Goal: Information Seeking & Learning: Learn about a topic

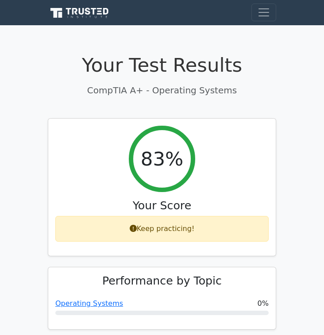
click at [95, 11] on icon at bounding box center [80, 13] width 64 height 13
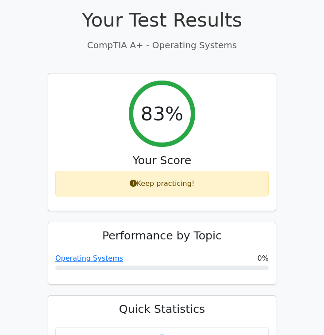
scroll to position [45, 0]
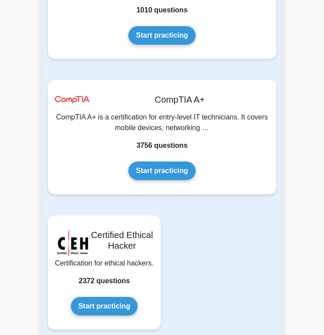
scroll to position [2716, 0]
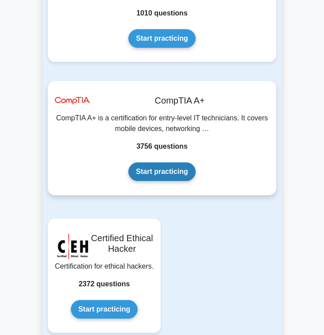
click at [182, 162] on link "Start practicing" at bounding box center [161, 171] width 67 height 19
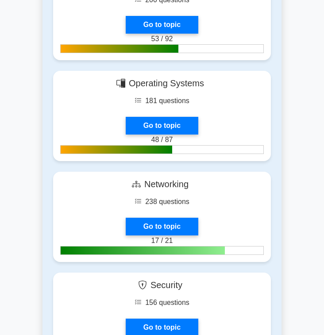
scroll to position [411, 0]
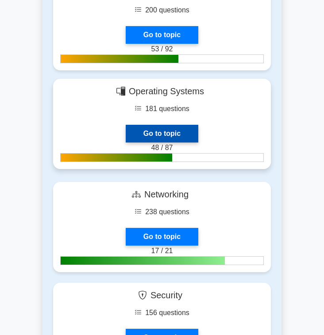
click at [171, 142] on link "Go to topic" at bounding box center [162, 134] width 73 height 18
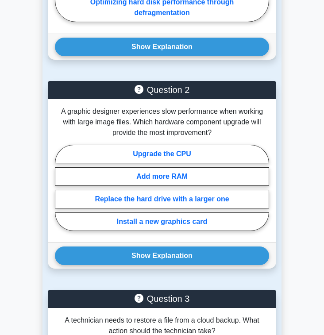
scroll to position [1085, 0]
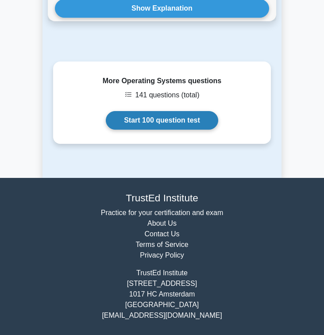
click at [181, 126] on link "Start 100 question test" at bounding box center [162, 120] width 112 height 19
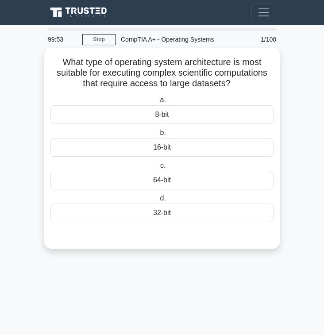
click at [188, 183] on div "64-bit" at bounding box center [161, 180] width 223 height 19
click at [158, 169] on input "c. 64-bit" at bounding box center [158, 166] width 0 height 6
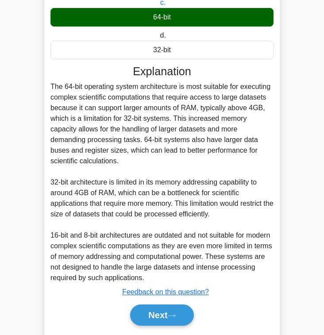
scroll to position [190, 0]
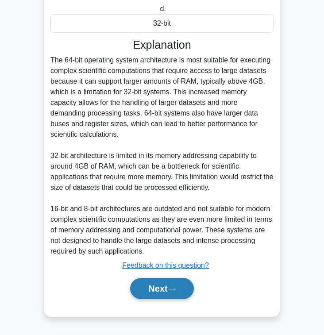
click at [166, 296] on button "Next" at bounding box center [161, 288] width 63 height 21
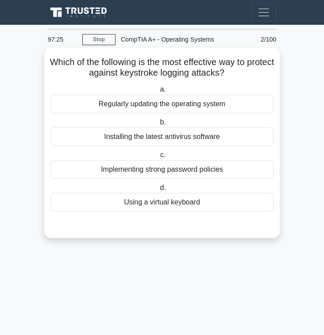
click at [208, 173] on div "Implementing strong password policies" at bounding box center [161, 169] width 223 height 19
click at [158, 158] on input "c. Implementing strong password policies" at bounding box center [158, 155] width 0 height 6
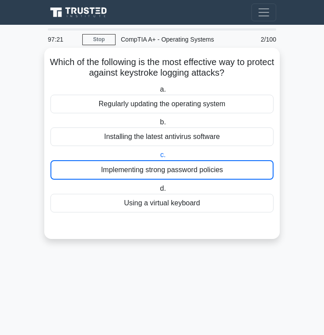
click at [173, 171] on div "Implementing strong password policies" at bounding box center [161, 169] width 223 height 19
click at [158, 158] on input "c. Implementing strong password policies" at bounding box center [158, 155] width 0 height 6
click at [176, 165] on div "Implementing strong password policies" at bounding box center [161, 169] width 223 height 19
click at [158, 158] on input "c. Implementing strong password policies" at bounding box center [158, 155] width 0 height 6
click at [176, 165] on div "Implementing strong password policies" at bounding box center [161, 169] width 223 height 19
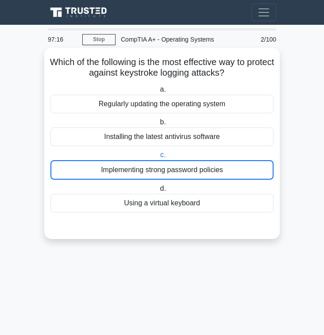
click at [158, 158] on input "c. Implementing strong password policies" at bounding box center [158, 155] width 0 height 6
click at [176, 165] on div "Implementing strong password policies" at bounding box center [161, 169] width 223 height 19
click at [158, 158] on input "c. Implementing strong password policies" at bounding box center [158, 155] width 0 height 6
click at [200, 140] on div "Installing the latest antivirus software" at bounding box center [161, 136] width 223 height 19
click at [158, 125] on input "b. Installing the latest antivirus software" at bounding box center [158, 122] width 0 height 6
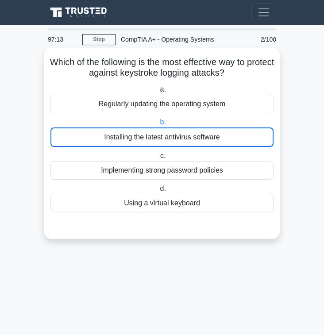
click at [200, 140] on div "Installing the latest antivirus software" at bounding box center [161, 136] width 223 height 19
click at [158, 125] on input "b. Installing the latest antivirus software" at bounding box center [158, 122] width 0 height 6
click at [200, 140] on div "Installing the latest antivirus software" at bounding box center [161, 136] width 223 height 19
click at [158, 125] on input "b. Installing the latest antivirus software" at bounding box center [158, 122] width 0 height 6
click at [200, 140] on div "Installing the latest antivirus software" at bounding box center [161, 136] width 223 height 19
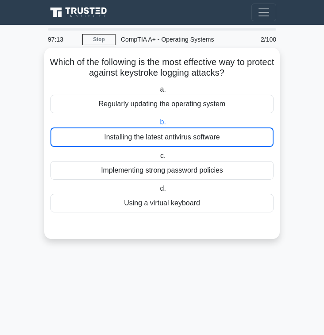
click at [158, 125] on input "b. Installing the latest antivirus software" at bounding box center [158, 122] width 0 height 6
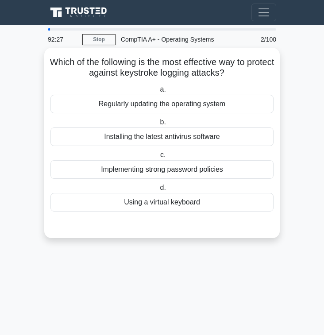
click at [191, 137] on div "Installing the latest antivirus software" at bounding box center [161, 136] width 223 height 19
click at [158, 125] on input "b. Installing the latest antivirus software" at bounding box center [158, 122] width 0 height 6
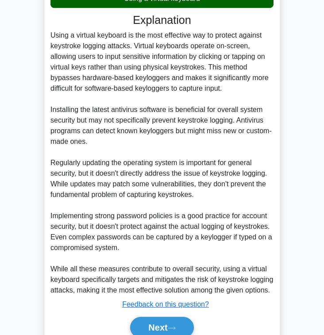
scroll to position [214, 0]
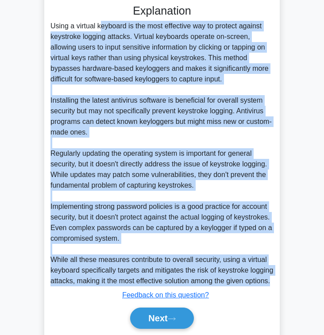
drag, startPoint x: 52, startPoint y: 27, endPoint x: 160, endPoint y: 289, distance: 283.1
click at [160, 286] on div "Using a virtual keyboard is the most effective way to protect against keystroke…" at bounding box center [161, 153] width 223 height 265
copy div "Using a virtual keyboard is the most effective way to protect against keystroke…"
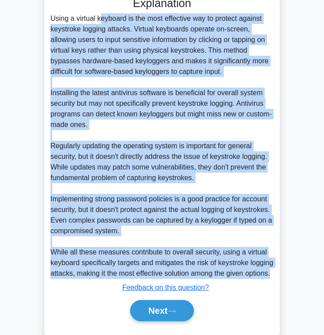
scroll to position [220, 0]
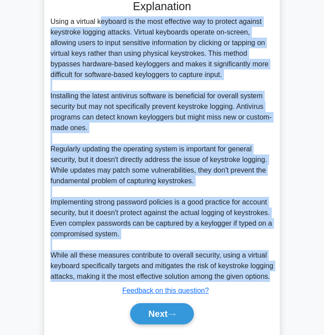
copy div "Using a virtual keyboard is the most effective way to protect against keystroke…"
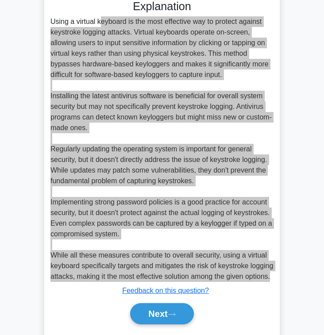
scroll to position [254, 0]
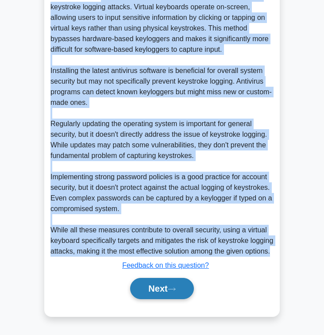
click at [158, 296] on button "Next" at bounding box center [161, 288] width 63 height 21
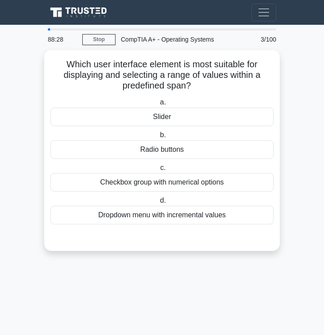
scroll to position [0, 0]
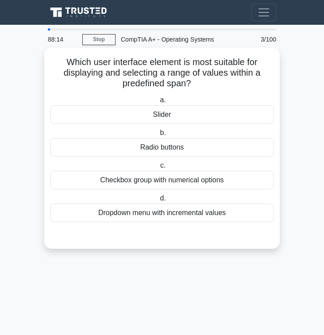
click at [194, 215] on div "Dropdown menu with incremental values" at bounding box center [161, 213] width 223 height 19
click at [158, 201] on input "d. Dropdown menu with incremental values" at bounding box center [158, 199] width 0 height 6
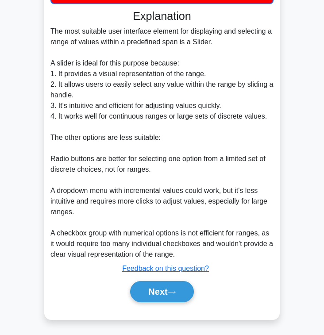
scroll to position [223, 0]
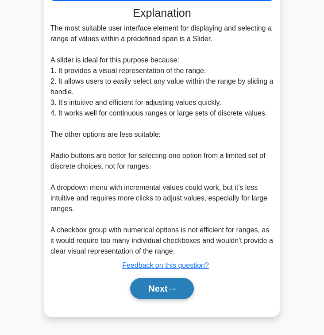
click at [178, 296] on button "Next" at bounding box center [161, 288] width 63 height 21
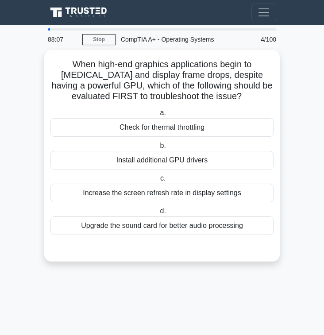
scroll to position [0, 0]
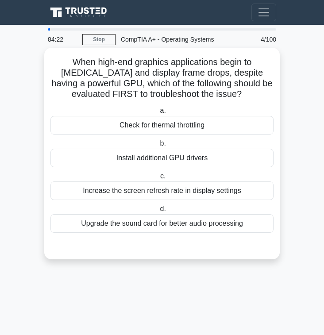
click at [209, 161] on div "Install additional GPU drivers" at bounding box center [161, 158] width 223 height 19
click at [158, 146] on input "b. Install additional GPU drivers" at bounding box center [158, 144] width 0 height 6
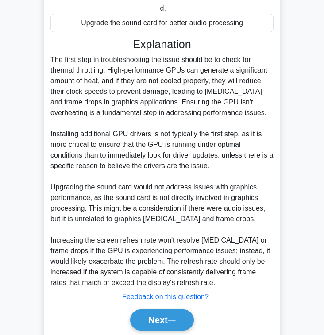
scroll to position [233, 0]
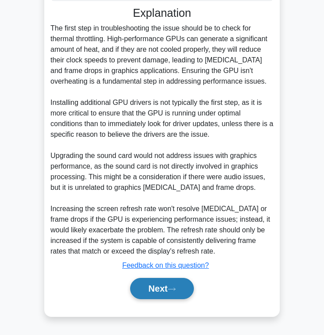
click at [180, 289] on button "Next" at bounding box center [161, 288] width 63 height 21
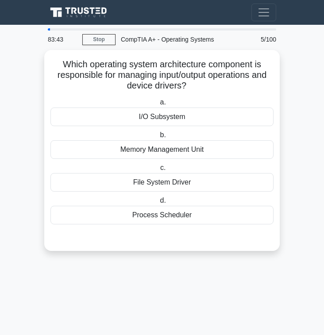
scroll to position [0, 0]
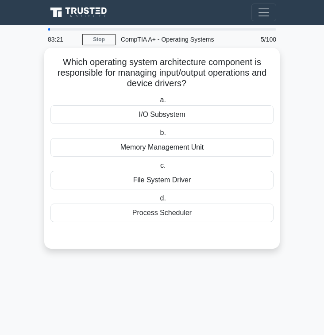
click at [200, 113] on div "I/O Subsystem" at bounding box center [161, 114] width 223 height 19
click at [158, 103] on input "a. I/O Subsystem" at bounding box center [158, 100] width 0 height 6
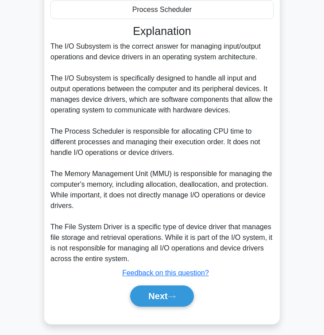
scroll to position [204, 0]
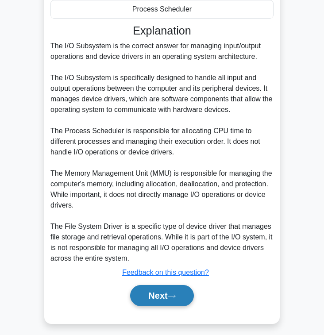
click at [184, 300] on button "Next" at bounding box center [161, 295] width 63 height 21
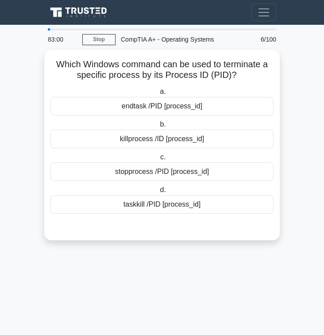
scroll to position [0, 0]
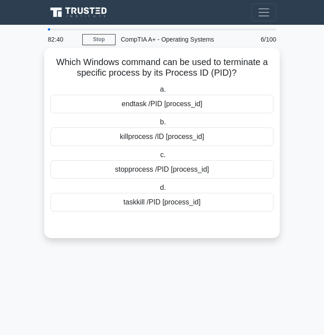
click at [176, 136] on div "killprocess /ID [process_id]" at bounding box center [161, 136] width 223 height 19
click at [158, 125] on input "b. killprocess /ID [process_id]" at bounding box center [158, 122] width 0 height 6
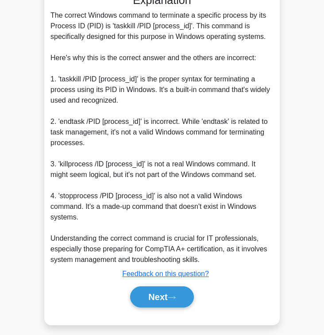
scroll to position [233, 0]
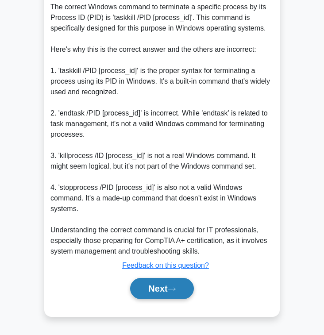
click at [161, 295] on button "Next" at bounding box center [161, 288] width 63 height 21
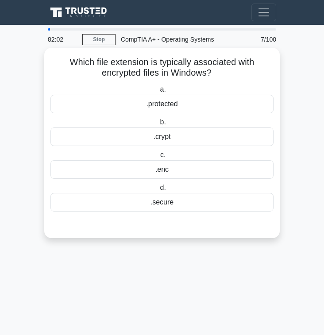
click at [181, 135] on div ".crypt" at bounding box center [161, 136] width 223 height 19
click at [158, 125] on input "b. .crypt" at bounding box center [158, 122] width 0 height 6
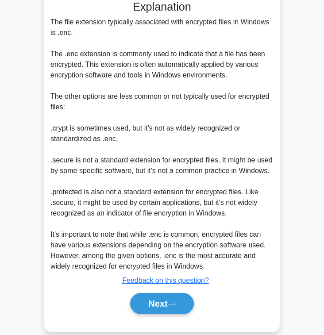
scroll to position [240, 0]
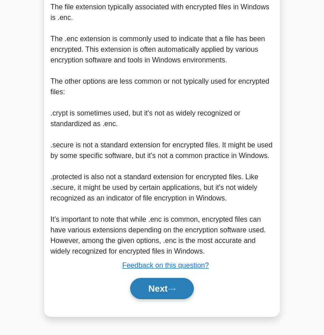
click at [177, 298] on button "Next" at bounding box center [161, 288] width 63 height 21
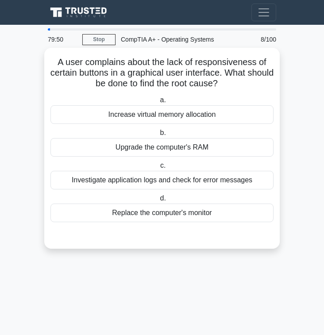
click at [192, 181] on div "Investigate application logs and check for error messages" at bounding box center [161, 180] width 223 height 19
click at [158, 169] on input "c. Investigate application logs and check for error messages" at bounding box center [158, 166] width 0 height 6
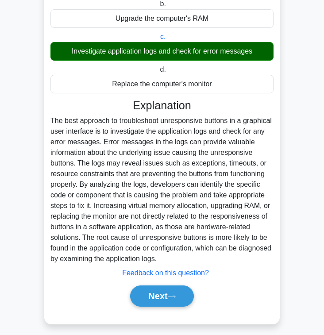
scroll to position [137, 0]
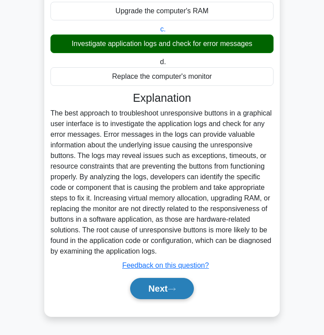
click at [171, 288] on icon at bounding box center [172, 289] width 8 height 5
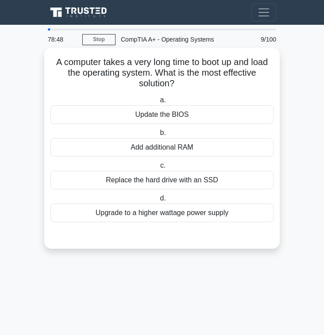
click at [176, 116] on div "Update the BIOS" at bounding box center [161, 114] width 223 height 19
click at [158, 103] on input "a. Update the BIOS" at bounding box center [158, 100] width 0 height 6
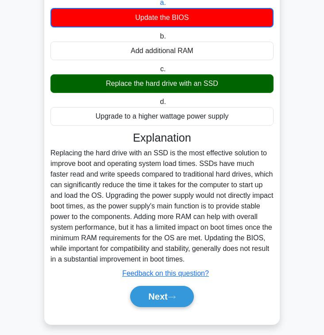
scroll to position [106, 0]
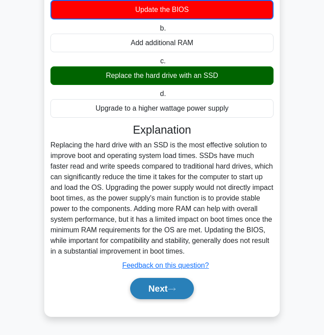
click at [181, 292] on button "Next" at bounding box center [161, 288] width 63 height 21
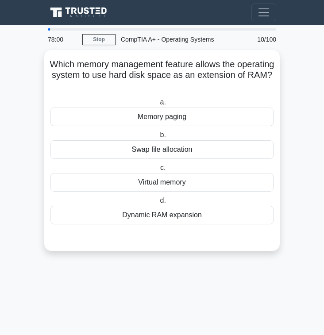
scroll to position [0, 0]
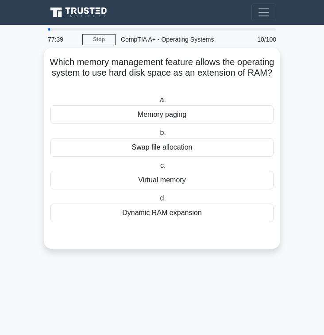
click at [195, 213] on div "Dynamic RAM expansion" at bounding box center [161, 213] width 223 height 19
click at [158, 201] on input "d. Dynamic RAM expansion" at bounding box center [158, 199] width 0 height 6
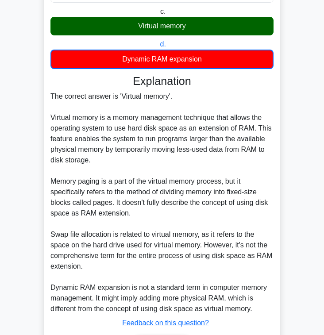
scroll to position [156, 0]
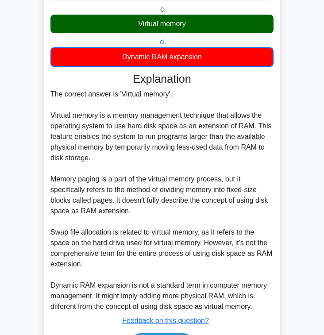
click at [241, 173] on div "The correct answer is 'Virtual memory'. Virtual memory is a memory management t…" at bounding box center [161, 200] width 223 height 223
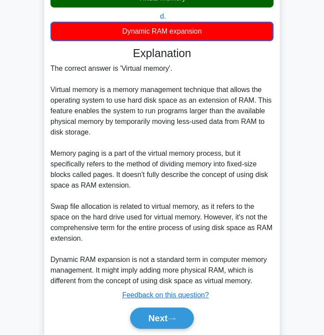
scroll to position [184, 0]
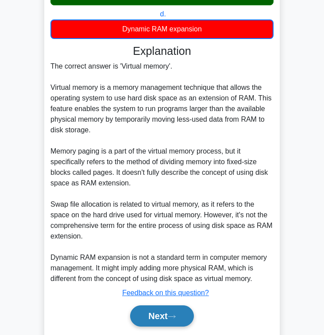
click at [170, 320] on button "Next" at bounding box center [161, 315] width 63 height 21
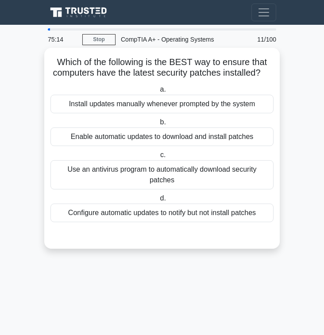
click at [144, 169] on div "Use an antivirus program to automatically download security patches" at bounding box center [161, 174] width 223 height 29
click at [158, 158] on input "c. Use an antivirus program to automatically download security patches" at bounding box center [158, 155] width 0 height 6
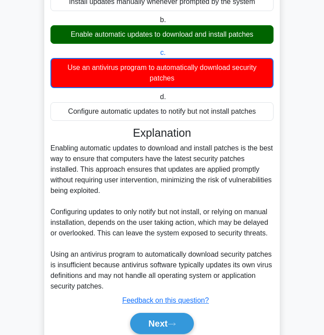
scroll to position [138, 0]
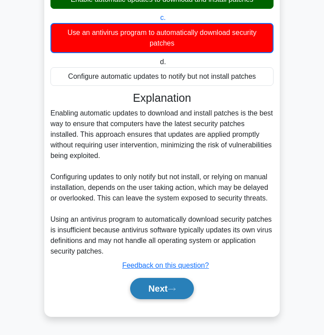
click at [166, 285] on button "Next" at bounding box center [161, 288] width 63 height 21
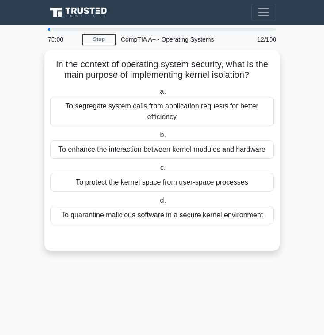
scroll to position [0, 0]
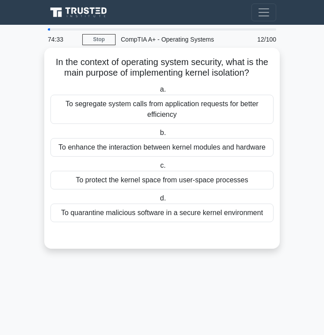
click at [222, 116] on div "To segregate system calls from application requests for better efficiency" at bounding box center [161, 109] width 223 height 29
click at [158, 92] on input "a. To segregate system calls from application requests for better efficiency" at bounding box center [158, 90] width 0 height 6
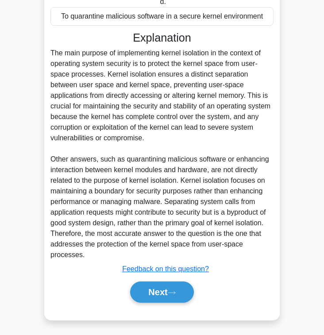
scroll to position [201, 0]
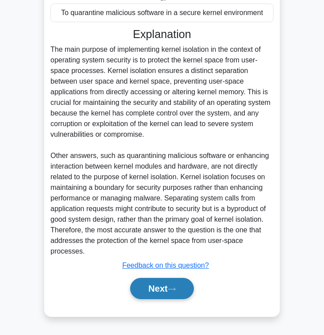
click at [175, 288] on icon at bounding box center [172, 289] width 8 height 5
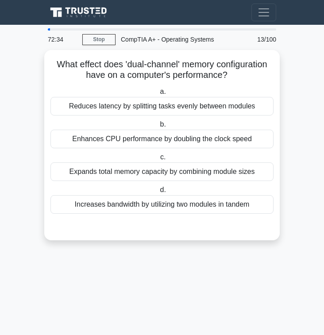
scroll to position [0, 0]
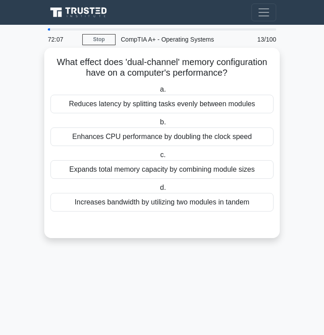
click at [188, 105] on div "Reduces latency by splitting tasks evenly between modules" at bounding box center [161, 104] width 223 height 19
click at [158, 92] on input "a. Reduces latency by splitting tasks evenly between modules" at bounding box center [158, 90] width 0 height 6
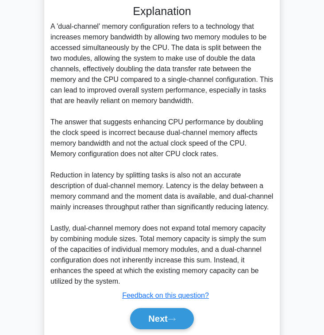
scroll to position [244, 0]
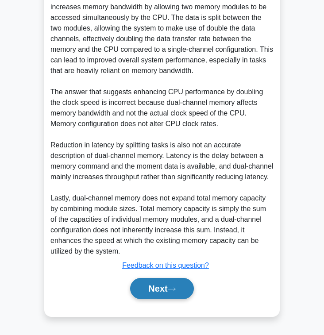
click at [158, 285] on button "Next" at bounding box center [161, 288] width 63 height 21
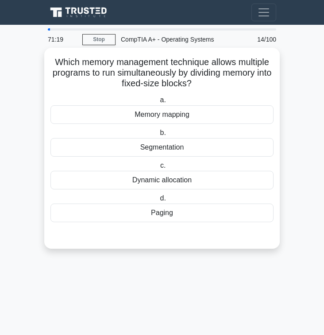
click at [176, 217] on div "Paging" at bounding box center [161, 213] width 223 height 19
click at [158, 201] on input "d. Paging" at bounding box center [158, 199] width 0 height 6
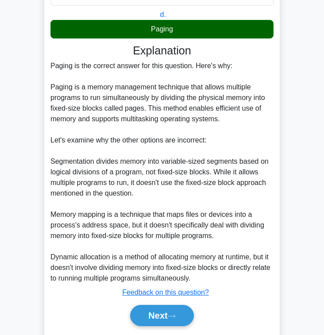
scroll to position [211, 0]
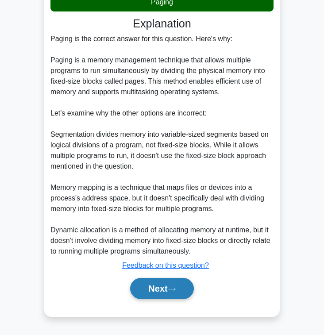
click at [161, 284] on button "Next" at bounding box center [161, 288] width 63 height 21
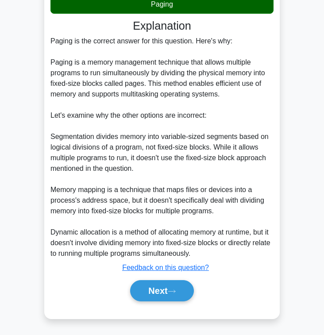
scroll to position [0, 0]
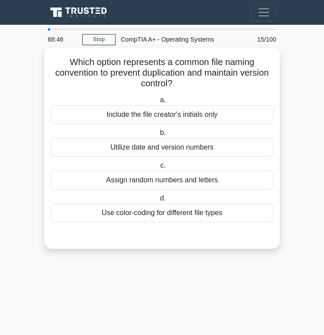
click at [203, 86] on h5 "Which option represents a common file naming convention to prevent duplication …" at bounding box center [162, 73] width 225 height 33
click at [258, 147] on div "Utilize date and version numbers" at bounding box center [161, 147] width 223 height 19
click at [158, 136] on input "b. Utilize date and version numbers" at bounding box center [158, 133] width 0 height 6
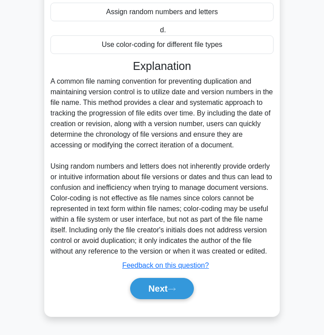
scroll to position [179, 0]
click at [162, 284] on button "Next" at bounding box center [161, 288] width 63 height 21
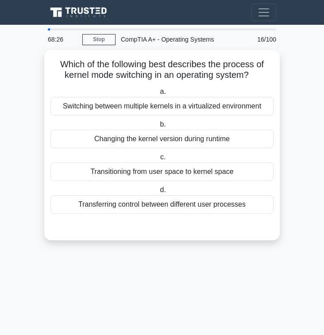
scroll to position [0, 0]
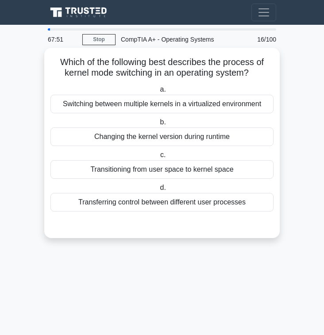
click at [185, 169] on div "Transitioning from user space to kernel space" at bounding box center [161, 169] width 223 height 19
click at [158, 158] on input "c. Transitioning from user space to kernel space" at bounding box center [158, 155] width 0 height 6
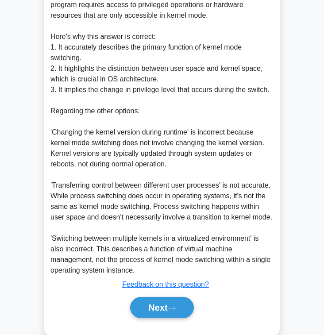
scroll to position [307, 0]
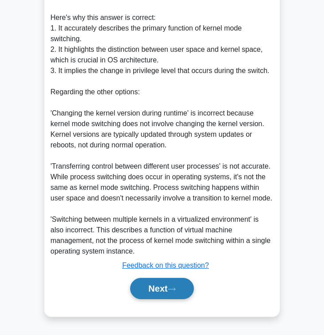
click at [164, 293] on button "Next" at bounding box center [161, 288] width 63 height 21
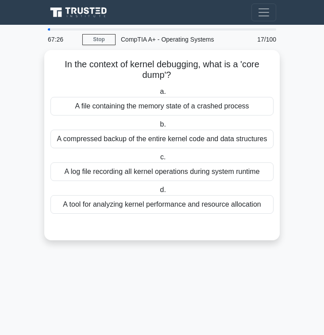
scroll to position [0, 0]
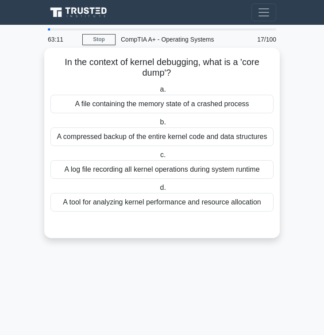
click at [222, 199] on div "A tool for analyzing kernel performance and resource allocation" at bounding box center [161, 202] width 223 height 19
click at [158, 191] on input "d. A tool for analyzing kernel performance and resource allocation" at bounding box center [158, 188] width 0 height 6
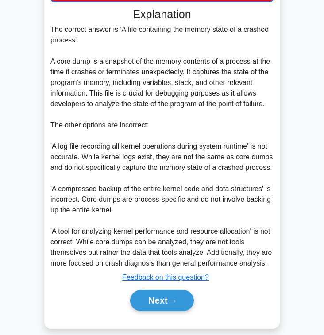
scroll to position [212, 0]
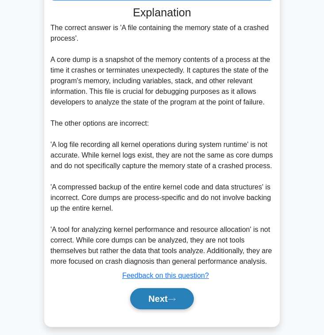
click at [181, 309] on button "Next" at bounding box center [161, 298] width 63 height 21
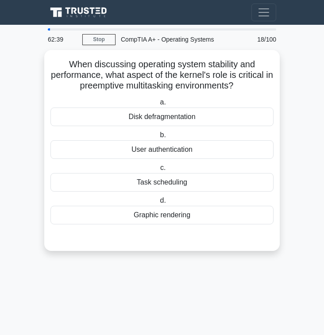
scroll to position [0, 0]
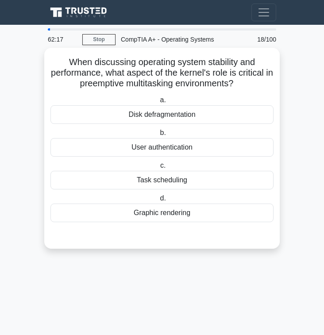
click at [229, 181] on div "Task scheduling" at bounding box center [161, 180] width 223 height 19
click at [158, 169] on input "c. Task scheduling" at bounding box center [158, 166] width 0 height 6
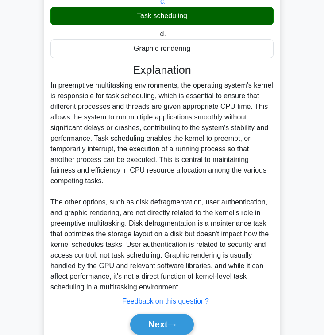
scroll to position [199, 0]
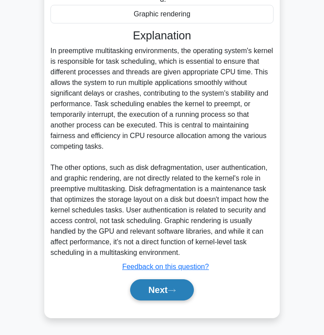
click at [172, 289] on icon at bounding box center [172, 290] width 8 height 5
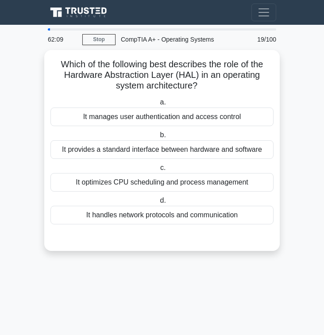
scroll to position [0, 0]
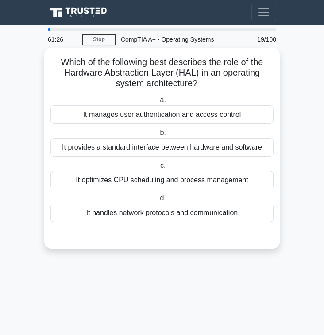
click at [224, 209] on div "It handles network protocols and communication" at bounding box center [161, 213] width 223 height 19
click at [158, 201] on input "d. It handles network protocols and communication" at bounding box center [158, 199] width 0 height 6
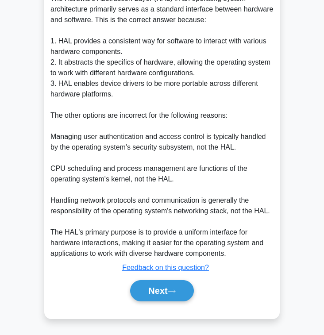
scroll to position [254, 0]
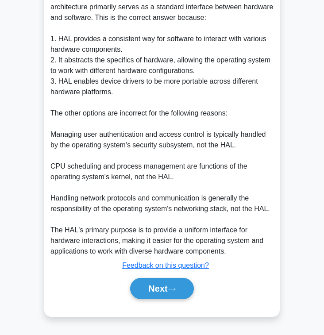
click at [188, 233] on div "The Hardware Abstraction Layer (HAL) in an operating system architecture primar…" at bounding box center [161, 123] width 223 height 265
click at [166, 287] on button "Next" at bounding box center [161, 288] width 63 height 21
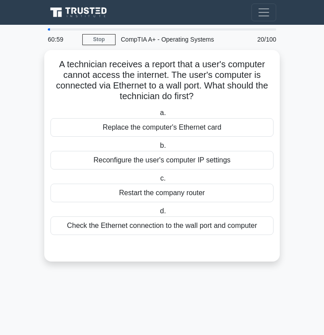
scroll to position [0, 0]
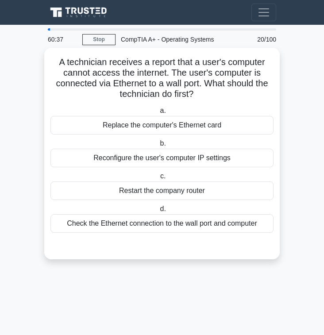
click at [235, 227] on div "Check the Ethernet connection to the wall port and computer" at bounding box center [161, 223] width 223 height 19
click at [158, 212] on input "d. Check the Ethernet connection to the wall port and computer" at bounding box center [158, 209] width 0 height 6
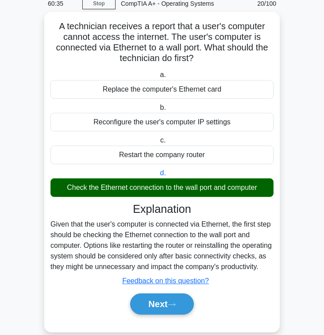
scroll to position [62, 0]
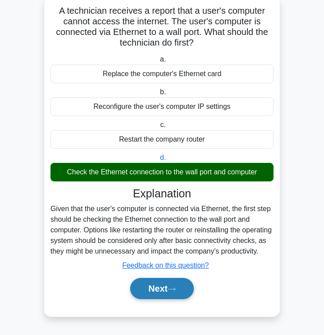
click at [185, 288] on button "Next" at bounding box center [161, 288] width 63 height 21
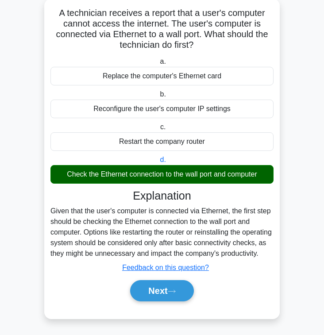
scroll to position [0, 0]
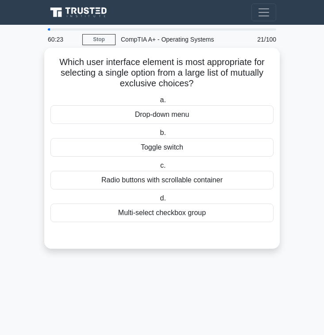
click at [210, 151] on div "Toggle switch" at bounding box center [161, 147] width 223 height 19
click at [158, 136] on input "b. Toggle switch" at bounding box center [158, 133] width 0 height 6
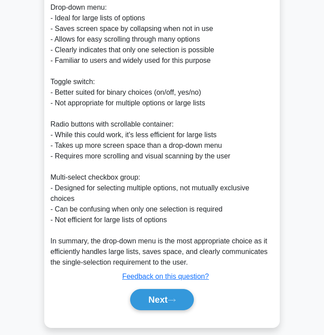
scroll to position [286, 0]
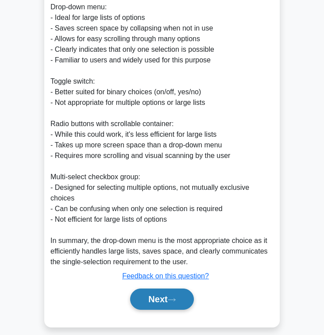
click at [186, 296] on button "Next" at bounding box center [161, 298] width 63 height 21
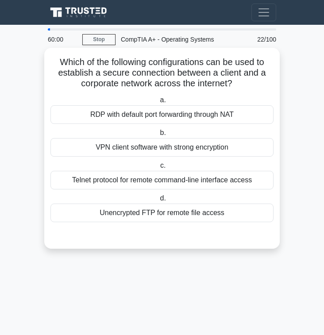
click at [203, 142] on div "VPN client software with strong encryption" at bounding box center [161, 147] width 223 height 19
click at [158, 136] on input "b. VPN client software with strong encryption" at bounding box center [158, 133] width 0 height 6
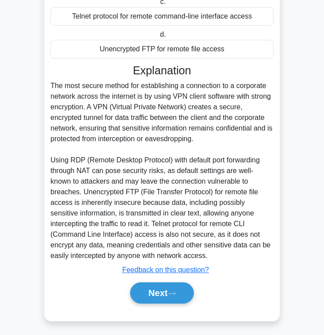
scroll to position [169, 0]
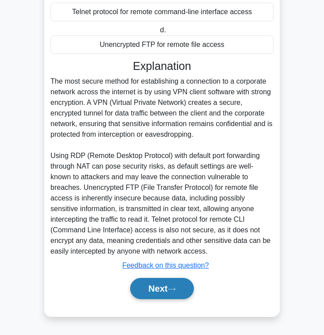
click at [158, 284] on button "Next" at bounding box center [161, 288] width 63 height 21
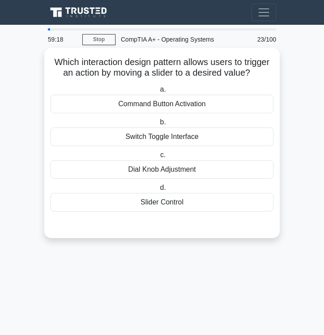
click at [177, 201] on div "Slider Control" at bounding box center [161, 202] width 223 height 19
click at [158, 191] on input "d. Slider Control" at bounding box center [158, 188] width 0 height 6
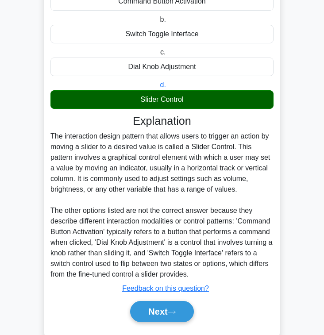
scroll to position [126, 0]
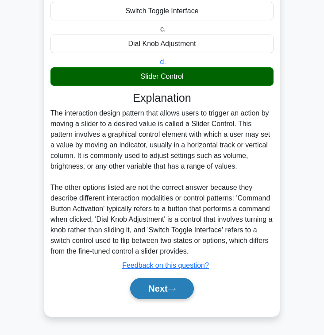
click at [170, 285] on button "Next" at bounding box center [161, 288] width 63 height 21
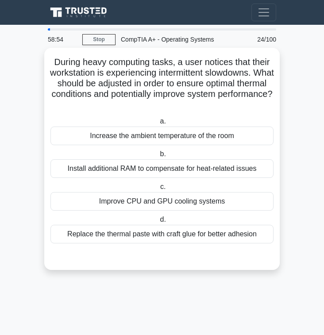
click at [191, 201] on div "Improve CPU and GPU cooling systems" at bounding box center [161, 201] width 223 height 19
click at [158, 190] on input "c. Improve CPU and GPU cooling systems" at bounding box center [158, 187] width 0 height 6
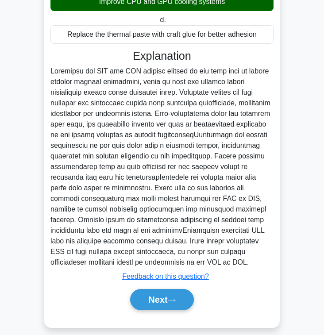
scroll to position [211, 0]
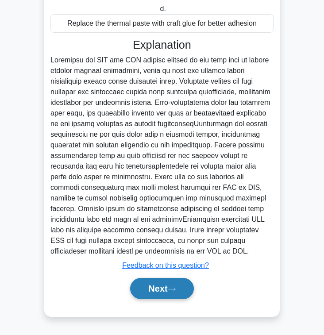
click at [166, 284] on button "Next" at bounding box center [161, 288] width 63 height 21
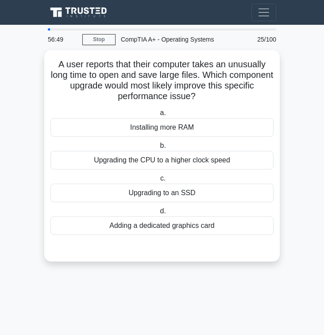
scroll to position [0, 0]
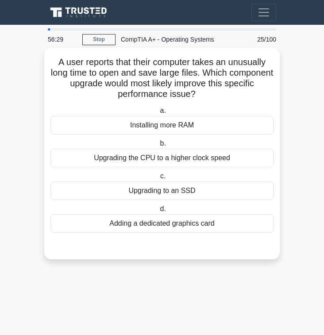
click at [193, 195] on div "Upgrading to an SSD" at bounding box center [161, 190] width 223 height 19
click at [158, 179] on input "c. Upgrading to an SSD" at bounding box center [158, 176] width 0 height 6
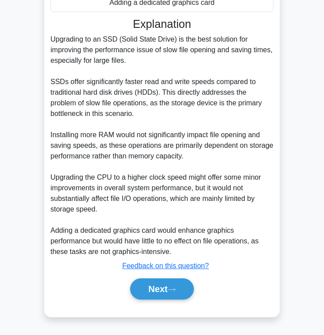
scroll to position [222, 0]
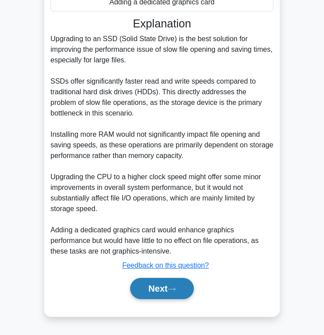
click at [176, 288] on icon at bounding box center [172, 289] width 8 height 5
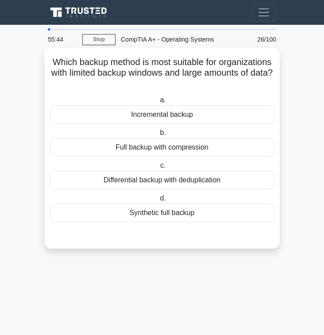
click at [187, 182] on div "Differential backup with deduplication" at bounding box center [161, 180] width 223 height 19
click at [158, 169] on input "c. Differential backup with deduplication" at bounding box center [158, 166] width 0 height 6
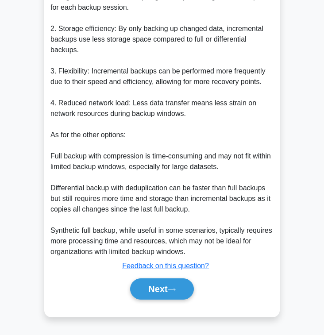
scroll to position [297, 0]
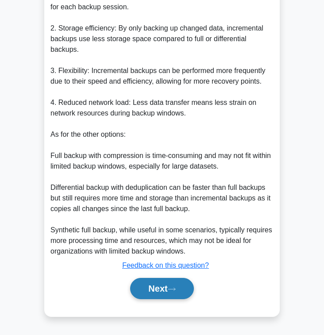
click at [172, 292] on button "Next" at bounding box center [161, 288] width 63 height 21
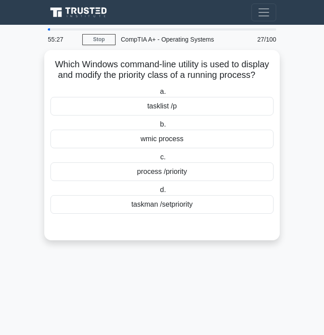
scroll to position [0, 0]
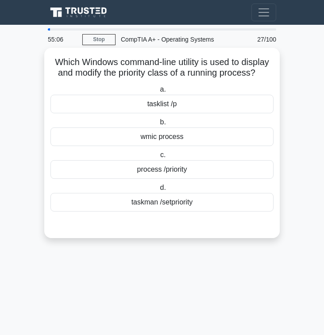
click at [199, 103] on div "tasklist /p" at bounding box center [161, 104] width 223 height 19
click at [158, 92] on input "a. tasklist /p" at bounding box center [158, 90] width 0 height 6
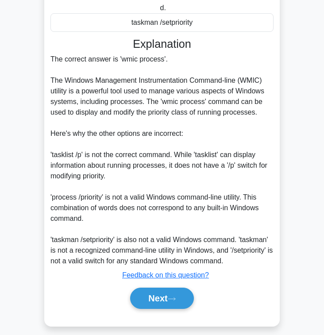
scroll to position [184, 0]
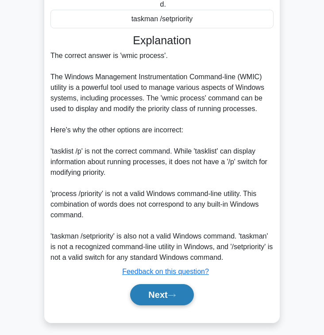
click at [172, 295] on icon at bounding box center [172, 295] width 8 height 5
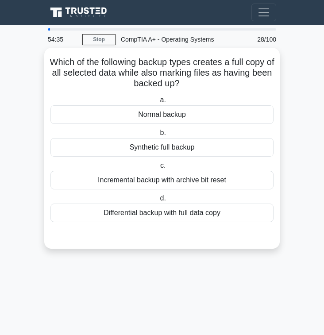
click at [168, 150] on div "Synthetic full backup" at bounding box center [161, 147] width 223 height 19
click at [158, 136] on input "b. Synthetic full backup" at bounding box center [158, 133] width 0 height 6
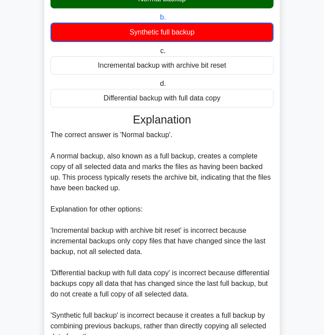
scroll to position [201, 0]
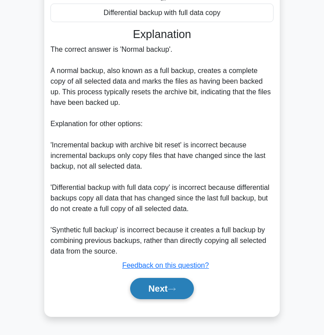
click at [184, 293] on button "Next" at bounding box center [161, 288] width 63 height 21
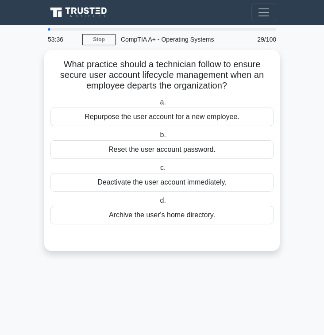
scroll to position [0, 0]
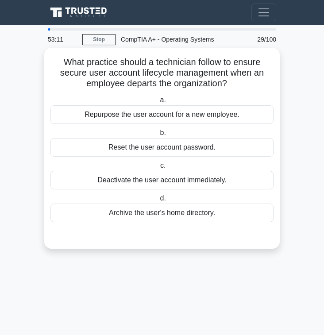
click at [192, 178] on div "Deactivate the user account immediately." at bounding box center [161, 180] width 223 height 19
click at [158, 169] on input "c. Deactivate the user account immediately." at bounding box center [158, 166] width 0 height 6
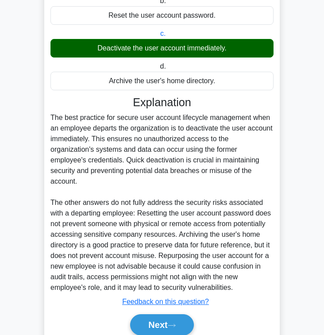
scroll to position [152, 0]
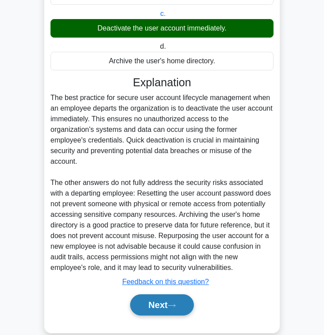
click at [179, 299] on button "Next" at bounding box center [161, 304] width 63 height 21
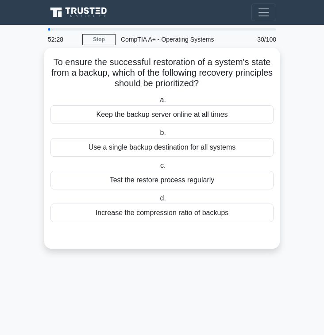
click at [216, 118] on div "Keep the backup server online at all times" at bounding box center [161, 114] width 223 height 19
click at [158, 103] on input "a. Keep the backup server online at all times" at bounding box center [158, 100] width 0 height 6
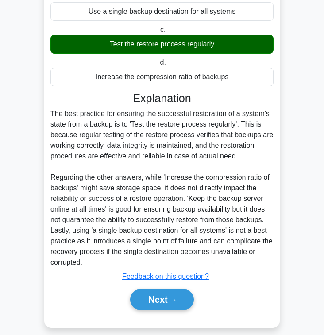
scroll to position [139, 0]
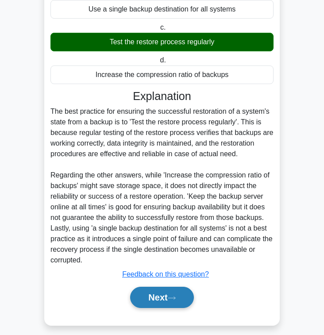
click at [172, 301] on button "Next" at bounding box center [161, 297] width 63 height 21
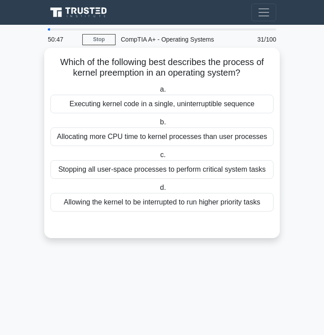
click at [178, 108] on div "Executing kernel code in a single, uninterruptible sequence" at bounding box center [161, 104] width 223 height 19
click at [158, 92] on input "a. Executing kernel code in a single, uninterruptible sequence" at bounding box center [158, 90] width 0 height 6
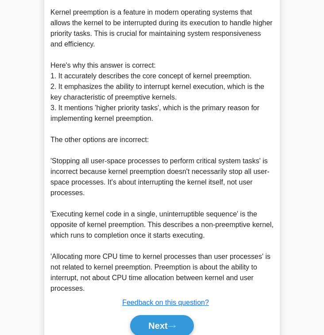
scroll to position [297, 0]
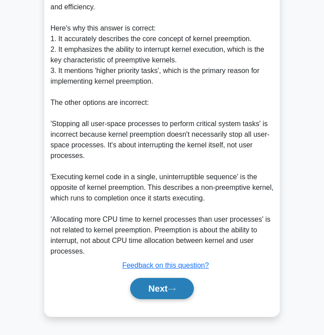
click at [168, 284] on button "Next" at bounding box center [161, 288] width 63 height 21
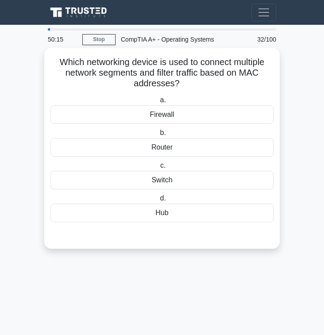
click at [215, 183] on div "Switch" at bounding box center [161, 180] width 223 height 19
click at [158, 169] on input "c. Switch" at bounding box center [158, 166] width 0 height 6
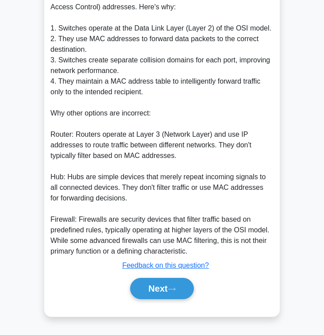
scroll to position [285, 0]
click at [173, 291] on icon at bounding box center [172, 289] width 8 height 5
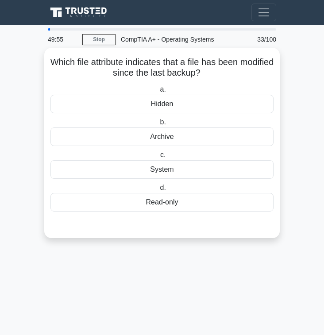
click at [198, 177] on div "System" at bounding box center [161, 169] width 223 height 19
click at [158, 158] on input "c. System" at bounding box center [158, 155] width 0 height 6
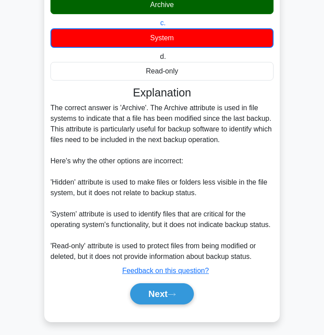
scroll to position [138, 0]
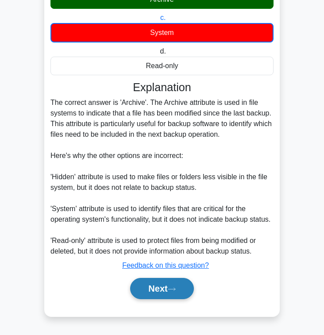
click at [163, 284] on button "Next" at bounding box center [161, 288] width 63 height 21
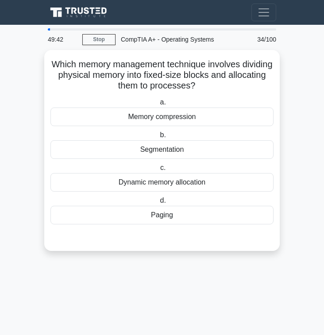
scroll to position [0, 0]
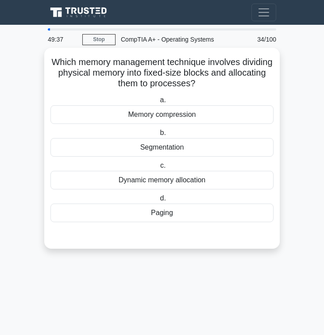
click at [167, 222] on div "Paging" at bounding box center [161, 213] width 223 height 19
click at [158, 201] on input "d. Paging" at bounding box center [158, 199] width 0 height 6
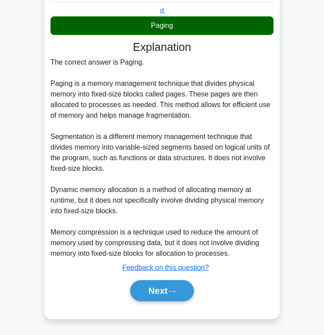
scroll to position [190, 0]
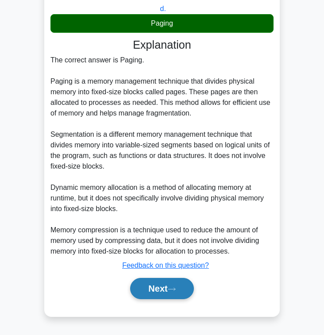
click at [171, 291] on icon at bounding box center [172, 289] width 8 height 5
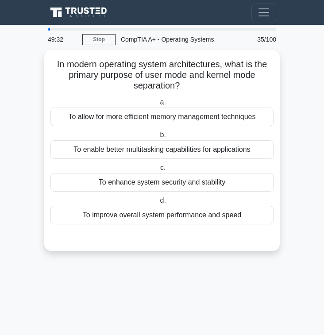
scroll to position [0, 0]
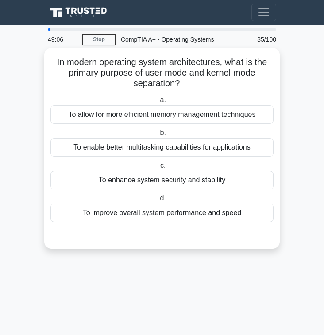
click at [212, 150] on div "To enable better multitasking capabilities for applications" at bounding box center [161, 147] width 223 height 19
click at [158, 136] on input "b. To enable better multitasking capabilities for applications" at bounding box center [158, 133] width 0 height 6
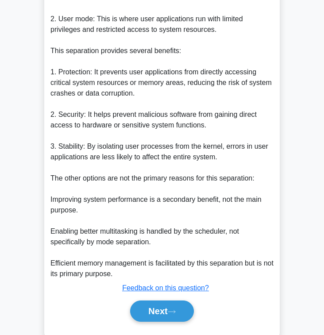
scroll to position [317, 0]
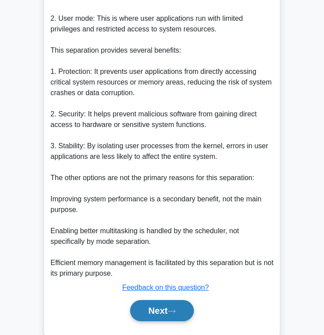
click at [183, 309] on button "Next" at bounding box center [161, 310] width 63 height 21
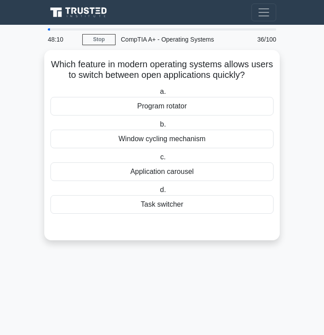
scroll to position [0, 0]
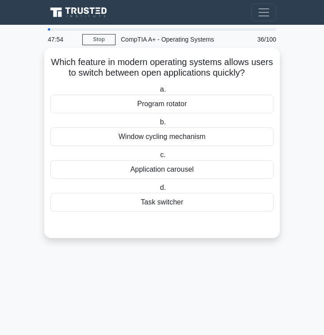
click at [174, 202] on div "Task switcher" at bounding box center [161, 202] width 223 height 19
click at [158, 191] on input "d. Task switcher" at bounding box center [158, 188] width 0 height 6
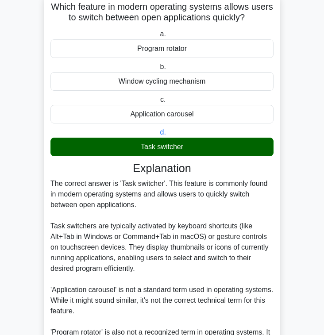
click at [174, 202] on div "The correct answer is 'Task switcher'. This feature is commonly found in modern…" at bounding box center [161, 295] width 223 height 234
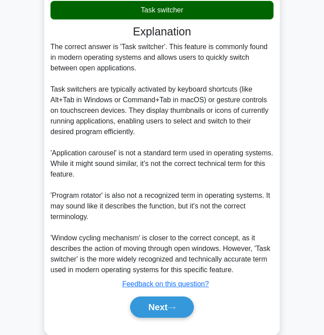
scroll to position [211, 0]
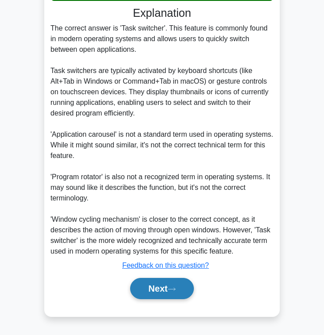
click at [172, 292] on icon at bounding box center [172, 289] width 8 height 5
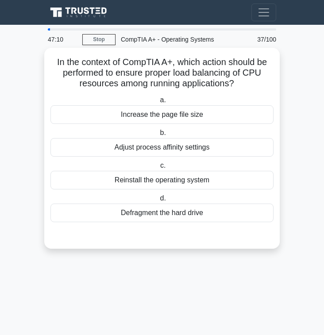
click at [188, 60] on h5 "In the context of CompTIA A+, which action should be performed to ensure proper…" at bounding box center [162, 73] width 225 height 33
click at [185, 151] on div "Adjust process affinity settings" at bounding box center [161, 147] width 223 height 19
click at [158, 136] on input "b. Adjust process affinity settings" at bounding box center [158, 133] width 0 height 6
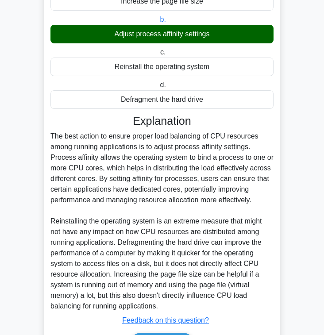
scroll to position [169, 0]
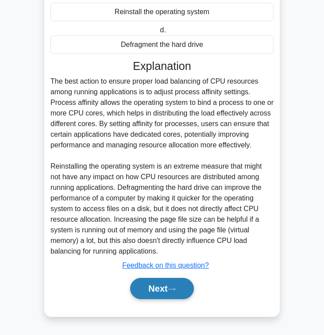
click at [165, 298] on button "Next" at bounding box center [161, 288] width 63 height 21
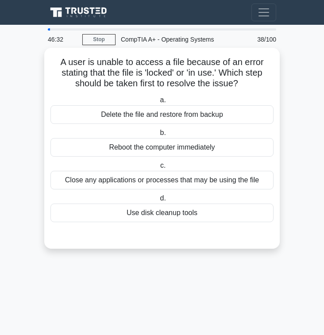
scroll to position [0, 0]
click at [225, 179] on div "Close any applications or processes that may be using the file" at bounding box center [161, 180] width 223 height 19
click at [158, 169] on input "c. Close any applications or processes that may be using the file" at bounding box center [158, 166] width 0 height 6
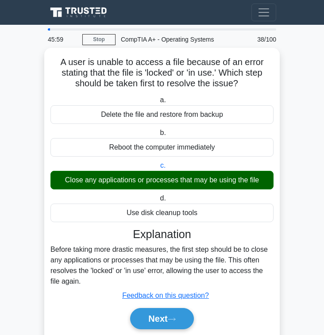
scroll to position [31, 0]
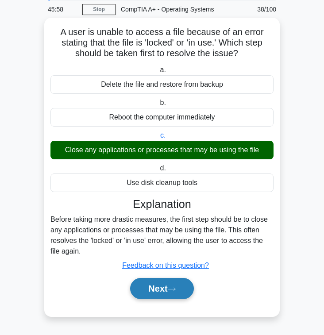
click at [176, 289] on icon at bounding box center [172, 289] width 8 height 5
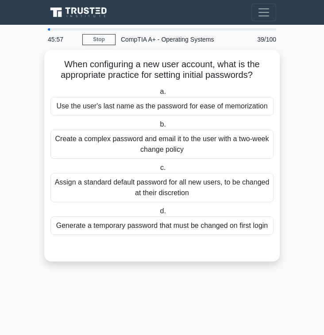
scroll to position [0, 0]
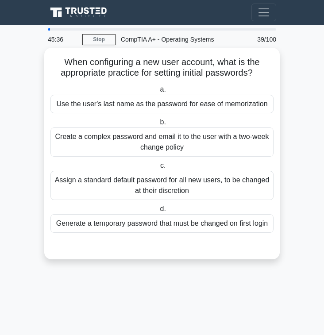
click at [154, 224] on div "Generate a temporary password that must be changed on first login" at bounding box center [161, 223] width 223 height 19
click at [158, 212] on input "d. Generate a temporary password that must be changed on first login" at bounding box center [158, 209] width 0 height 6
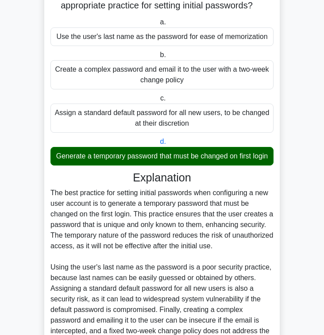
scroll to position [158, 0]
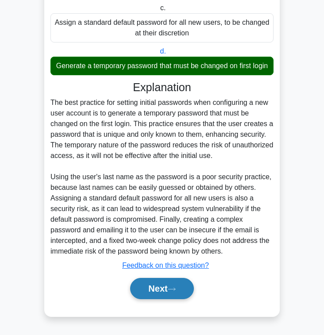
click at [161, 295] on button "Next" at bounding box center [161, 288] width 63 height 21
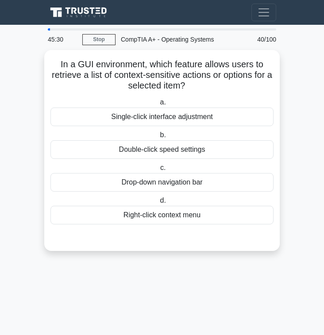
scroll to position [0, 0]
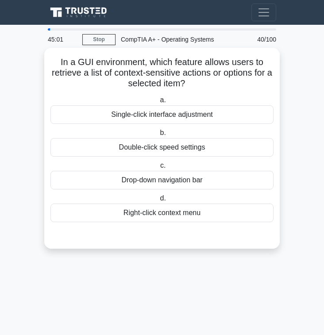
click at [183, 178] on div "Drop-down navigation bar" at bounding box center [161, 180] width 223 height 19
click at [158, 169] on input "c. Drop-down navigation bar" at bounding box center [158, 166] width 0 height 6
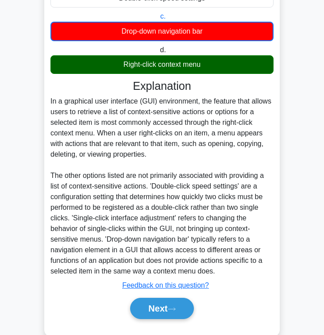
scroll to position [169, 0]
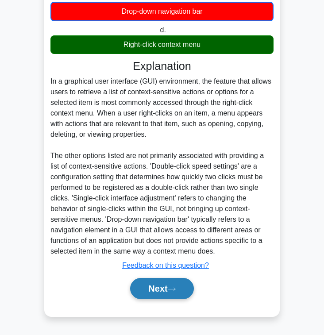
click at [161, 290] on button "Next" at bounding box center [161, 288] width 63 height 21
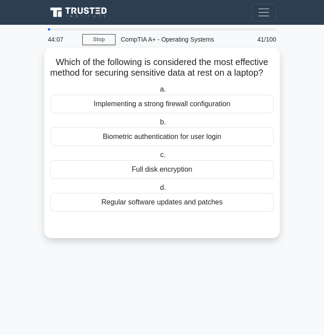
click at [214, 179] on div "Full disk encryption" at bounding box center [161, 169] width 223 height 19
click at [158, 158] on input "c. Full disk encryption" at bounding box center [158, 155] width 0 height 6
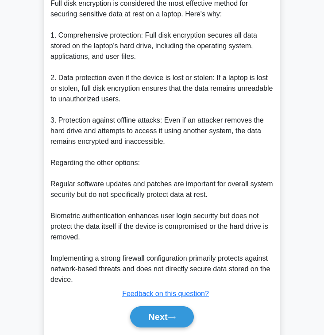
scroll to position [275, 0]
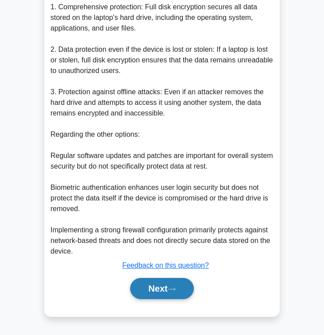
click at [176, 281] on button "Next" at bounding box center [161, 288] width 63 height 21
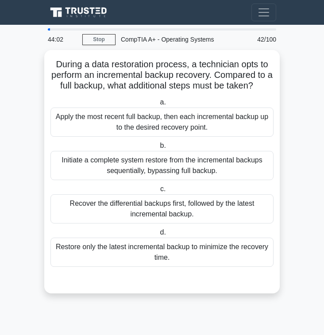
scroll to position [0, 0]
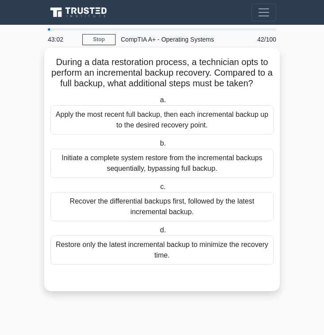
click at [184, 258] on div "Restore only the latest incremental backup to minimize the recovery time." at bounding box center [161, 249] width 223 height 29
click at [158, 233] on input "d. Restore only the latest incremental backup to minimize the recovery time." at bounding box center [158, 230] width 0 height 6
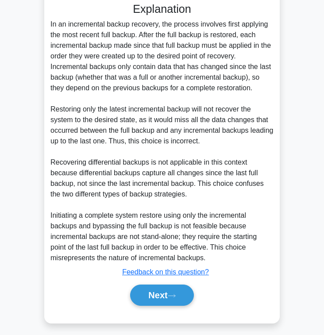
scroll to position [276, 0]
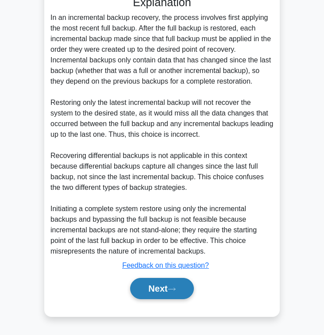
click at [170, 281] on button "Next" at bounding box center [161, 288] width 63 height 21
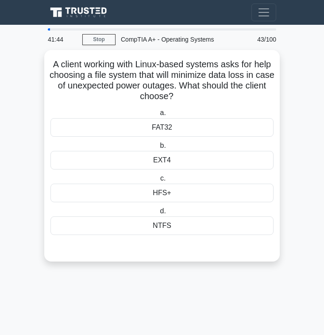
scroll to position [0, 0]
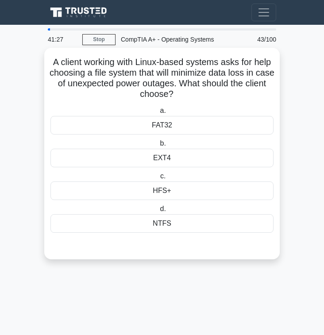
click at [182, 164] on div "EXT4" at bounding box center [161, 158] width 223 height 19
click at [158, 146] on input "b. EXT4" at bounding box center [158, 144] width 0 height 6
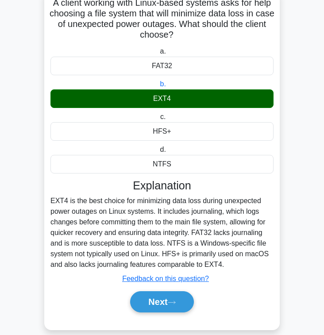
scroll to position [73, 0]
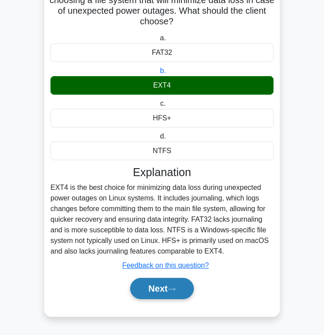
click at [177, 295] on button "Next" at bounding box center [161, 288] width 63 height 21
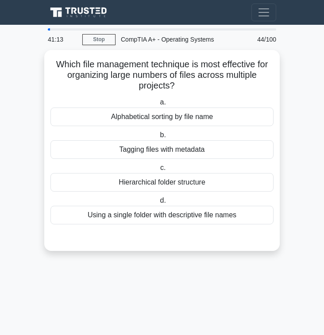
scroll to position [0, 0]
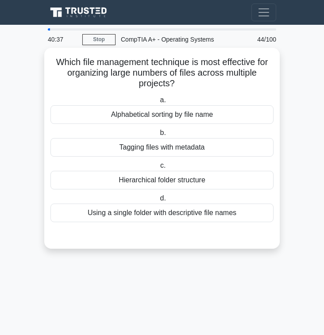
click at [215, 177] on div "Hierarchical folder structure" at bounding box center [161, 180] width 223 height 19
click at [158, 169] on input "c. Hierarchical folder structure" at bounding box center [158, 166] width 0 height 6
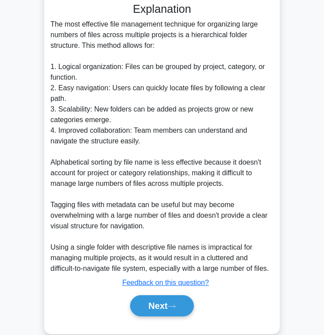
scroll to position [243, 0]
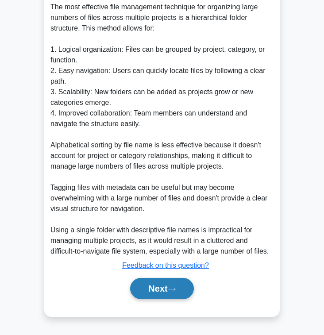
click at [164, 283] on button "Next" at bounding box center [161, 288] width 63 height 21
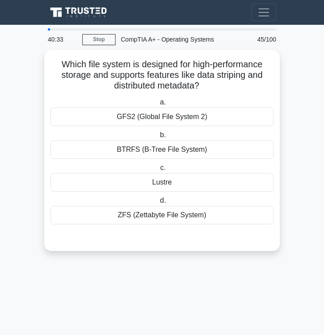
scroll to position [0, 0]
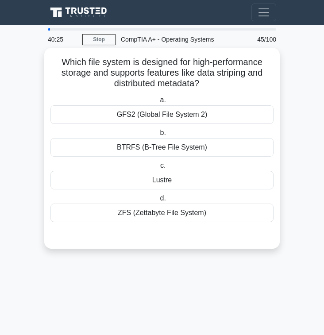
click at [238, 219] on div "ZFS (Zettabyte File System)" at bounding box center [161, 213] width 223 height 19
click at [158, 201] on input "d. ZFS (Zettabyte File System)" at bounding box center [158, 199] width 0 height 6
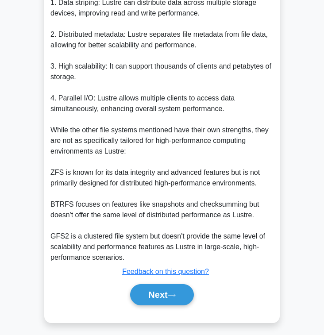
scroll to position [318, 0]
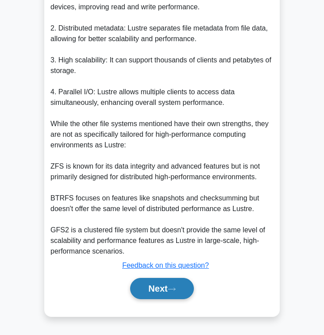
click at [184, 285] on button "Next" at bounding box center [161, 288] width 63 height 21
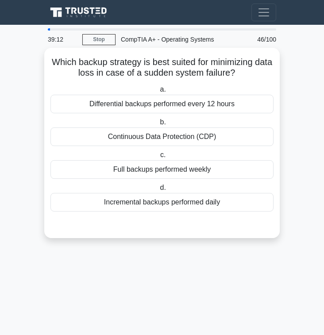
click at [205, 134] on div "Continuous Data Protection (CDP)" at bounding box center [161, 136] width 223 height 19
click at [158, 125] on input "b. Continuous Data Protection (CDP)" at bounding box center [158, 122] width 0 height 6
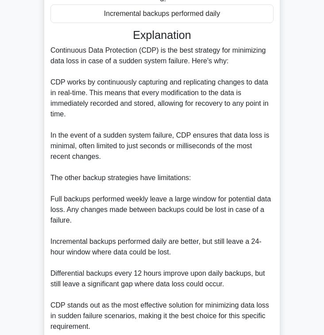
scroll to position [264, 0]
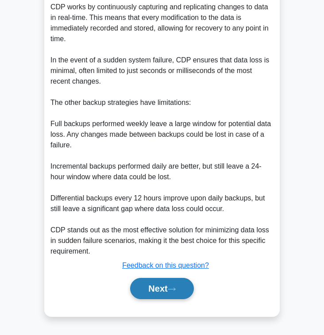
click at [161, 288] on button "Next" at bounding box center [161, 288] width 63 height 21
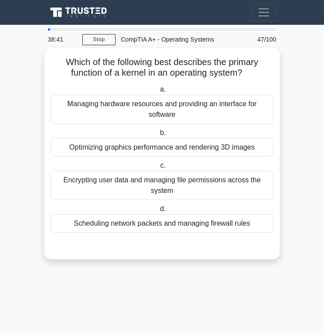
click at [217, 117] on div "Managing hardware resources and providing an interface for software" at bounding box center [161, 109] width 223 height 29
click at [158, 92] on input "a. Managing hardware resources and providing an interface for software" at bounding box center [158, 90] width 0 height 6
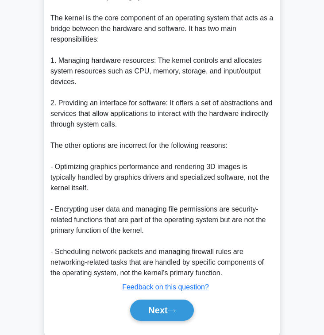
scroll to position [307, 0]
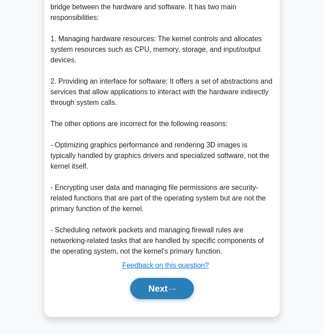
click at [152, 284] on button "Next" at bounding box center [161, 288] width 63 height 21
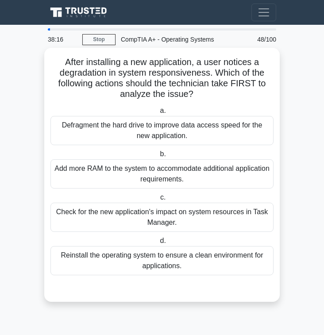
click at [188, 217] on div "Check for the new application's impact on system resources in Task Manager." at bounding box center [161, 217] width 223 height 29
click at [158, 200] on input "c. Check for the new application's impact on system resources in Task Manager." at bounding box center [158, 198] width 0 height 6
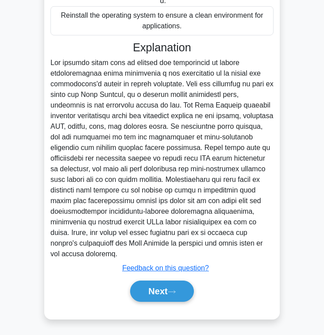
scroll to position [243, 0]
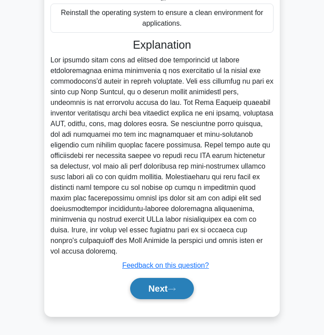
click at [150, 287] on button "Next" at bounding box center [161, 288] width 63 height 21
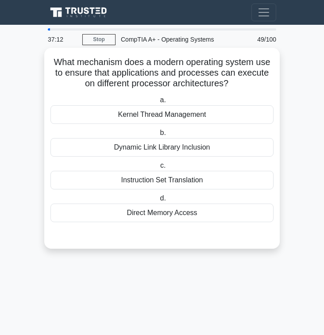
click at [190, 215] on div "Direct Memory Access" at bounding box center [161, 213] width 223 height 19
click at [158, 201] on input "d. Direct Memory Access" at bounding box center [158, 199] width 0 height 6
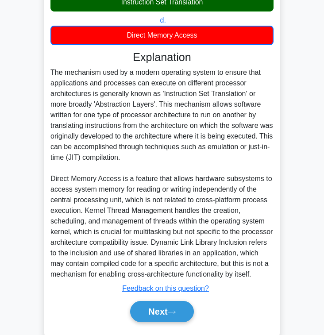
scroll to position [181, 0]
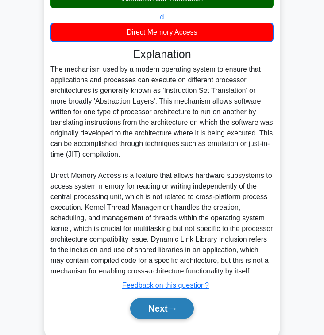
click at [176, 311] on icon at bounding box center [172, 309] width 8 height 5
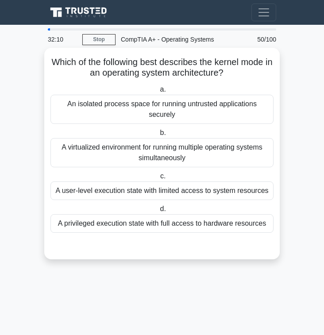
click at [173, 192] on div "A user-level execution state with limited access to system resources" at bounding box center [161, 190] width 223 height 19
click at [158, 179] on input "c. A user-level execution state with limited access to system resources" at bounding box center [158, 176] width 0 height 6
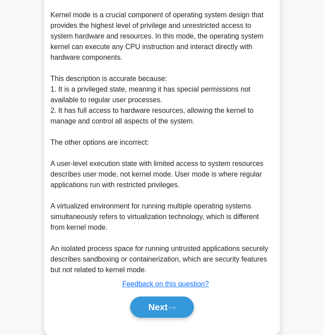
scroll to position [297, 0]
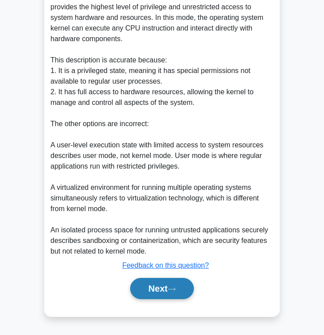
click at [161, 291] on button "Next" at bounding box center [161, 288] width 63 height 21
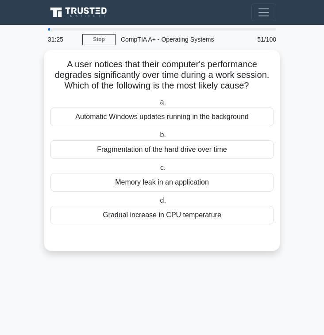
scroll to position [0, 0]
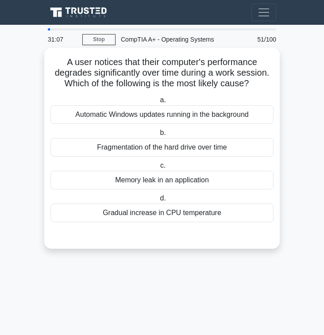
click at [204, 215] on div "Gradual increase in CPU temperature" at bounding box center [161, 213] width 223 height 19
click at [158, 201] on input "d. Gradual increase in CPU temperature" at bounding box center [158, 199] width 0 height 6
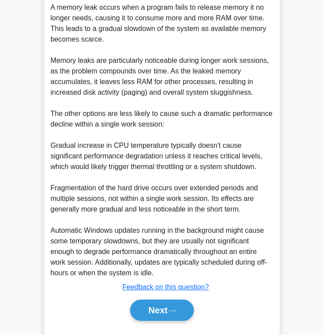
scroll to position [307, 0]
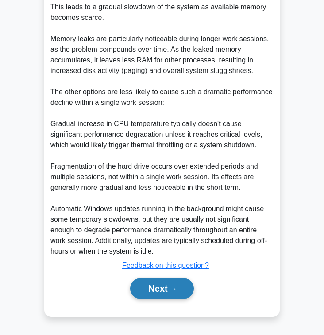
click at [160, 288] on button "Next" at bounding box center [161, 288] width 63 height 21
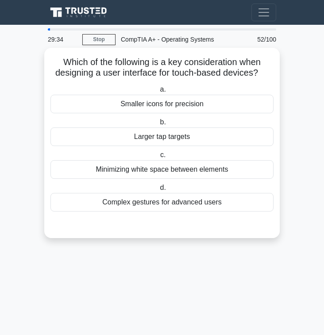
click at [194, 207] on div "Complex gestures for advanced users" at bounding box center [161, 202] width 223 height 19
click at [158, 191] on input "d. Complex gestures for advanced users" at bounding box center [158, 188] width 0 height 6
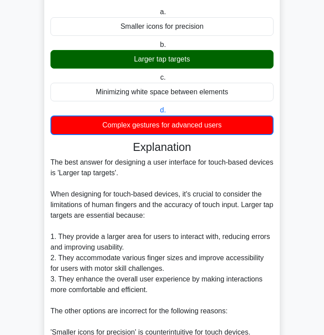
scroll to position [265, 0]
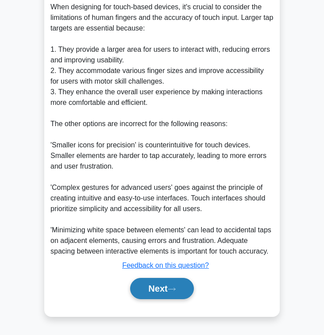
click at [171, 288] on icon at bounding box center [172, 289] width 8 height 5
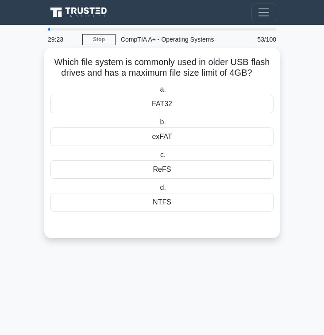
click at [179, 108] on div "FAT32" at bounding box center [161, 104] width 223 height 19
click at [158, 92] on input "a. FAT32" at bounding box center [158, 90] width 0 height 6
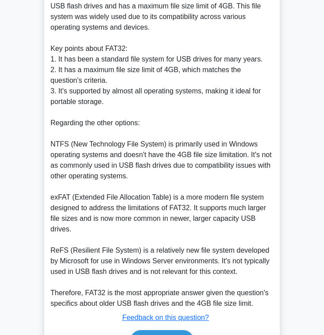
scroll to position [317, 0]
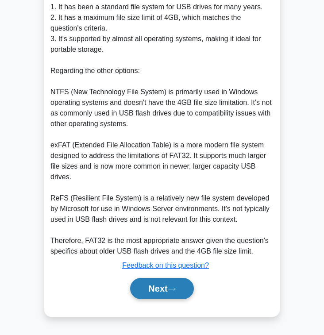
click at [161, 288] on button "Next" at bounding box center [161, 288] width 63 height 21
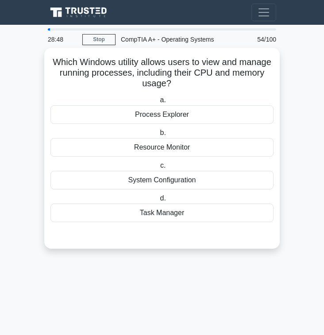
click at [179, 216] on div "Task Manager" at bounding box center [161, 213] width 223 height 19
click at [158, 201] on input "d. Task Manager" at bounding box center [158, 199] width 0 height 6
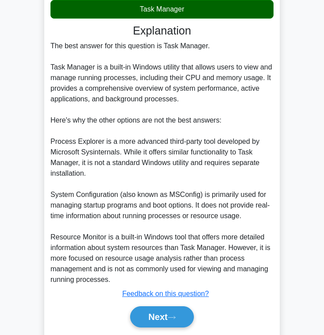
scroll to position [232, 0]
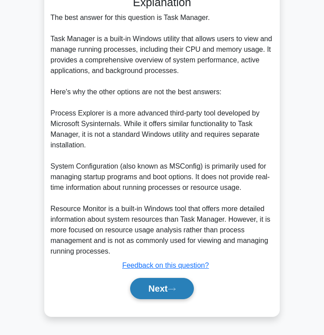
click at [166, 287] on button "Next" at bounding box center [161, 288] width 63 height 21
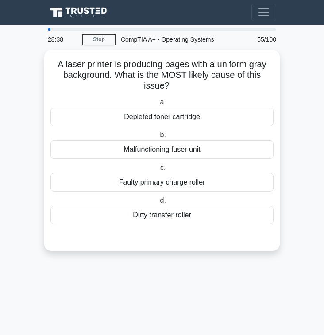
scroll to position [0, 0]
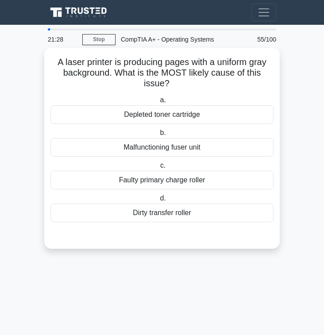
click at [185, 115] on div "Depleted toner cartridge" at bounding box center [161, 114] width 223 height 19
click at [158, 103] on input "a. Depleted toner cartridge" at bounding box center [158, 100] width 0 height 6
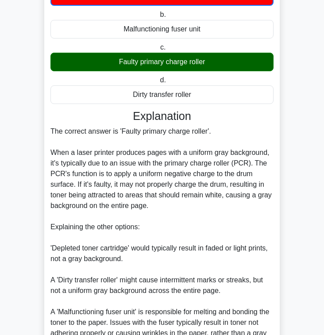
scroll to position [212, 0]
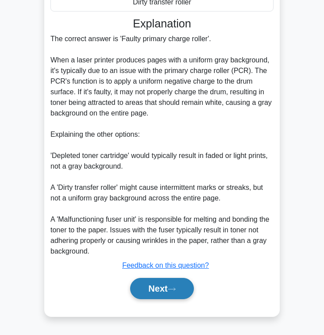
click at [188, 284] on button "Next" at bounding box center [161, 288] width 63 height 21
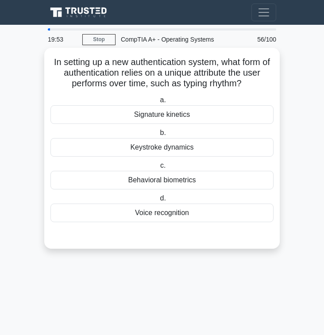
click at [221, 117] on div "Signature kinetics" at bounding box center [161, 114] width 223 height 19
click at [158, 103] on input "a. Signature kinetics" at bounding box center [158, 100] width 0 height 6
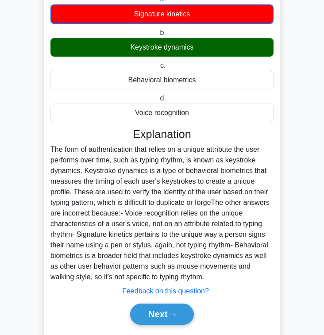
scroll to position [127, 0]
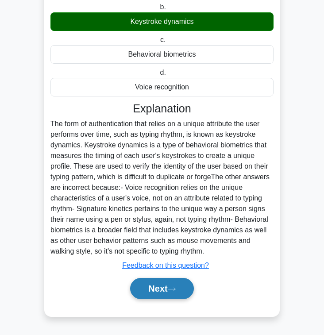
click at [155, 288] on button "Next" at bounding box center [161, 288] width 63 height 21
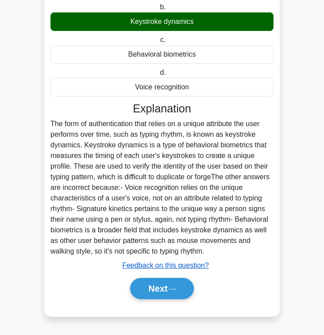
scroll to position [0, 0]
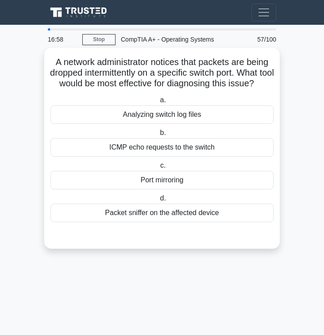
click at [139, 124] on div "Analyzing switch log files" at bounding box center [161, 114] width 223 height 19
click at [158, 103] on input "a. Analyzing switch log files" at bounding box center [158, 100] width 0 height 6
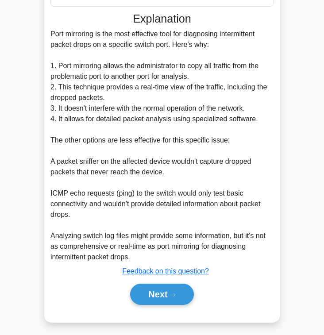
scroll to position [233, 0]
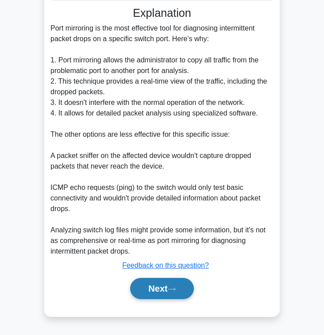
click at [163, 299] on button "Next" at bounding box center [161, 288] width 63 height 21
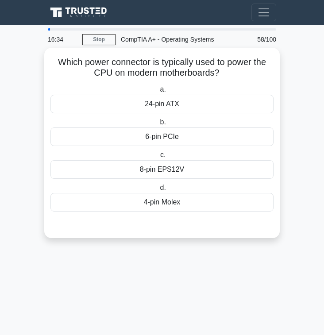
click at [215, 100] on div "24-pin ATX" at bounding box center [161, 104] width 223 height 19
click at [158, 92] on input "a. 24-pin ATX" at bounding box center [158, 90] width 0 height 6
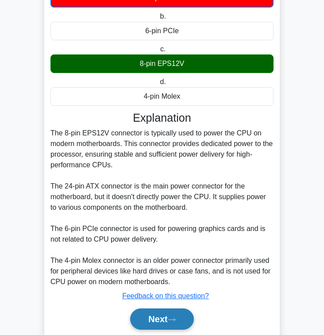
scroll to position [138, 0]
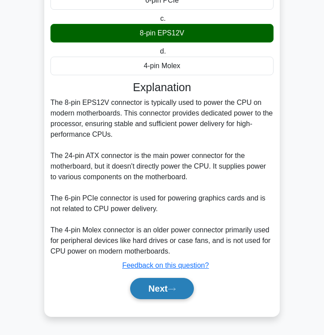
click at [192, 294] on button "Next" at bounding box center [161, 288] width 63 height 21
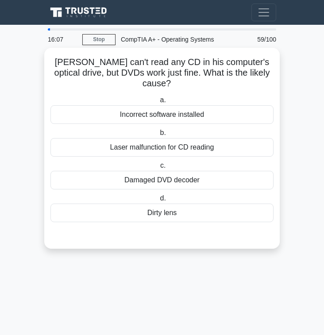
click at [167, 138] on div "Laser malfunction for CD reading" at bounding box center [161, 147] width 223 height 19
click at [158, 136] on input "b. Laser malfunction for CD reading" at bounding box center [158, 133] width 0 height 6
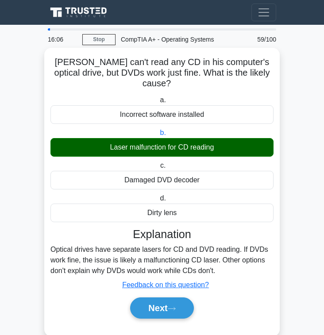
scroll to position [9, 0]
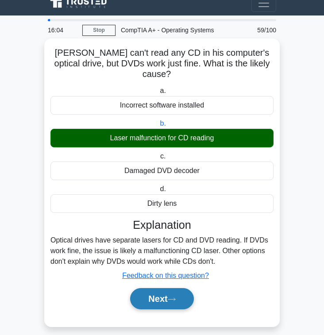
click at [171, 288] on button "Next" at bounding box center [161, 298] width 63 height 21
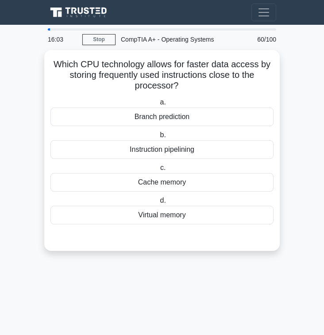
scroll to position [0, 0]
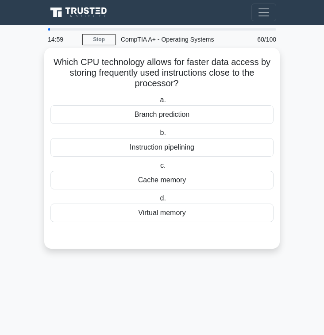
click at [198, 109] on div "Branch prediction" at bounding box center [161, 114] width 223 height 19
click at [158, 103] on input "a. Branch prediction" at bounding box center [158, 100] width 0 height 6
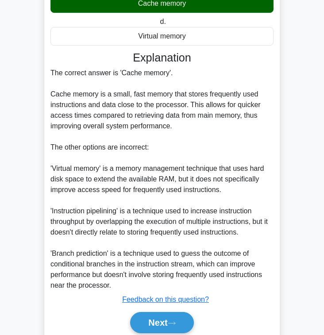
scroll to position [212, 0]
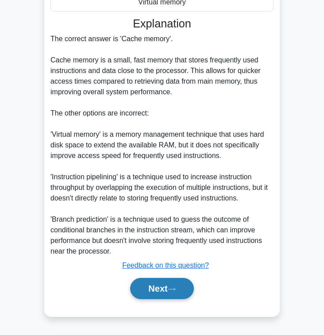
click at [163, 291] on button "Next" at bounding box center [161, 288] width 63 height 21
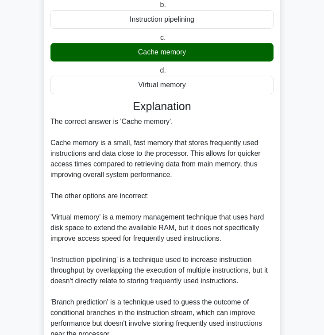
scroll to position [0, 0]
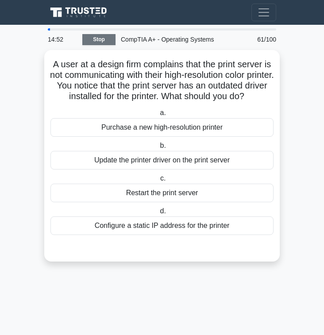
click at [105, 37] on link "Stop" at bounding box center [98, 39] width 33 height 11
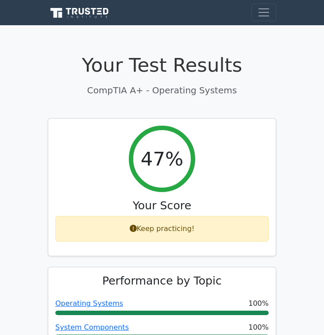
click at [90, 12] on icon at bounding box center [80, 13] width 64 height 13
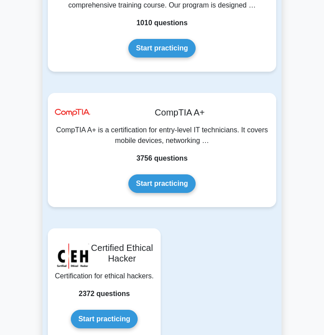
scroll to position [2695, 0]
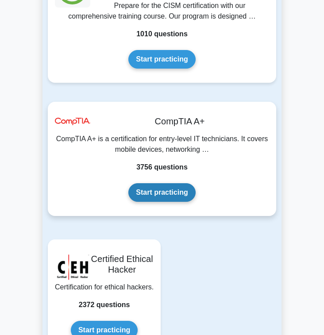
click at [163, 183] on link "Start practicing" at bounding box center [161, 192] width 67 height 19
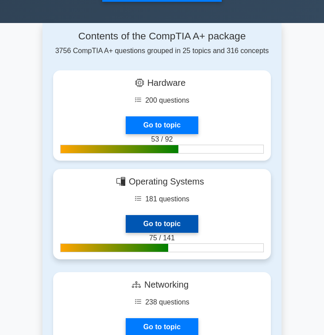
scroll to position [340, 0]
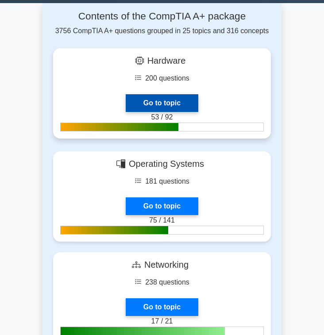
click at [175, 108] on link "Go to topic" at bounding box center [162, 103] width 73 height 18
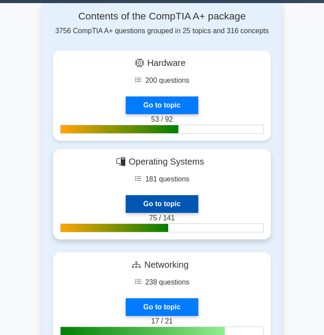
click at [156, 195] on link "Go to topic" at bounding box center [162, 204] width 73 height 18
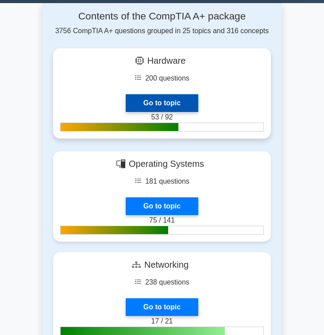
click at [169, 99] on link "Go to topic" at bounding box center [162, 103] width 73 height 18
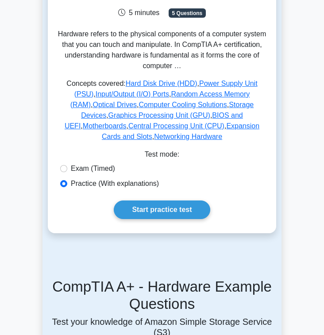
scroll to position [154, 0]
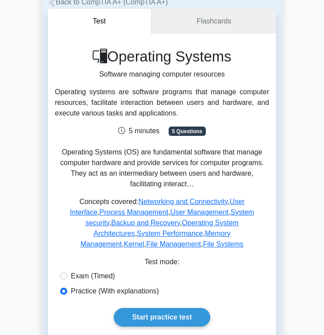
scroll to position [40, 0]
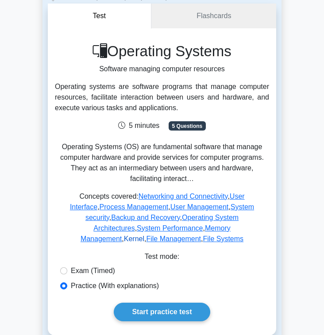
click at [144, 235] on link "Kernel" at bounding box center [134, 239] width 20 height 8
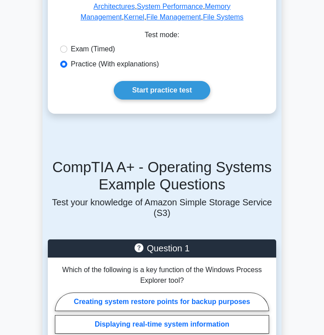
scroll to position [0, 0]
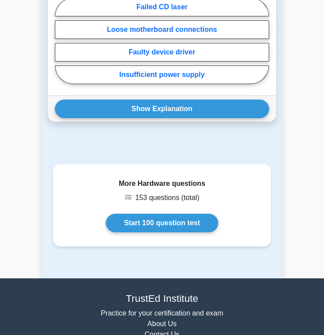
scroll to position [1096, 0]
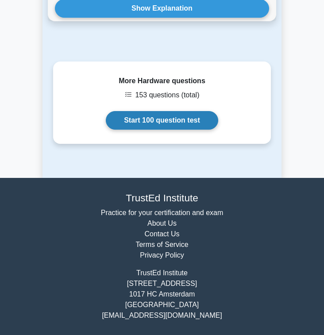
click at [164, 130] on link "Start 100 question test" at bounding box center [162, 120] width 112 height 19
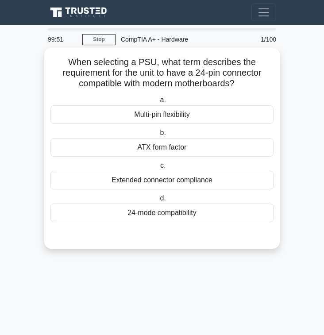
click at [164, 154] on div "ATX form factor" at bounding box center [161, 147] width 223 height 19
click at [158, 136] on input "b. ATX form factor" at bounding box center [158, 133] width 0 height 6
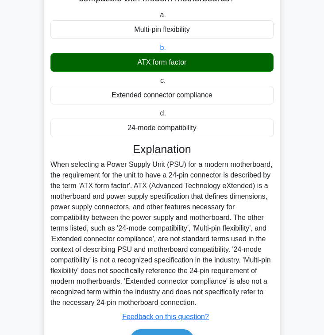
scroll to position [137, 0]
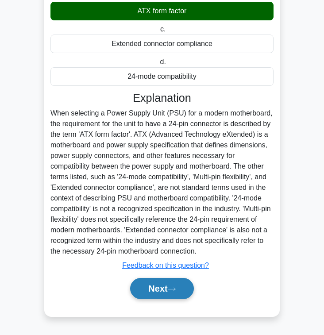
click at [169, 287] on button "Next" at bounding box center [161, 288] width 63 height 21
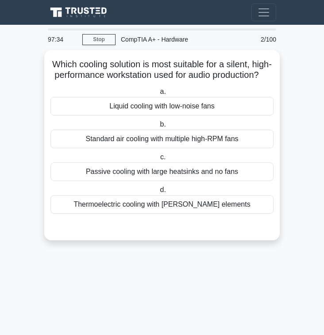
scroll to position [0, 0]
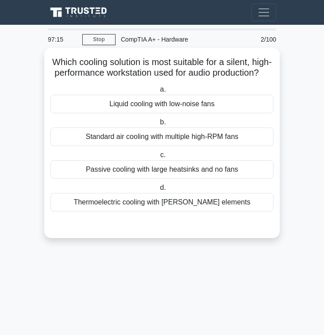
click at [216, 102] on div "Liquid cooling with low-noise fans" at bounding box center [161, 104] width 223 height 19
click at [158, 92] on input "a. Liquid cooling with low-noise fans" at bounding box center [158, 90] width 0 height 6
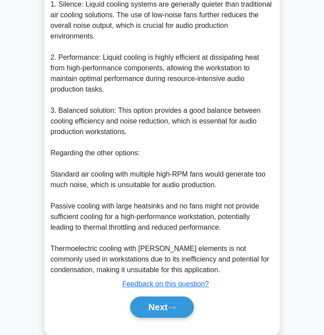
scroll to position [296, 0]
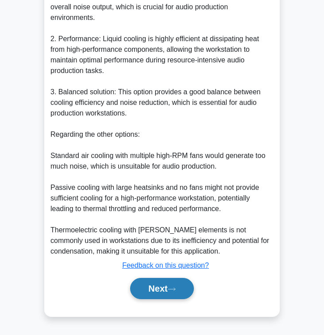
click at [161, 292] on button "Next" at bounding box center [161, 288] width 63 height 21
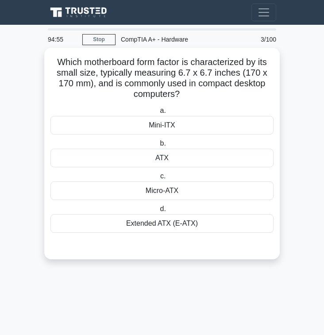
click at [200, 190] on div "Micro-ATX" at bounding box center [161, 190] width 223 height 19
click at [158, 179] on input "c. Micro-ATX" at bounding box center [158, 176] width 0 height 6
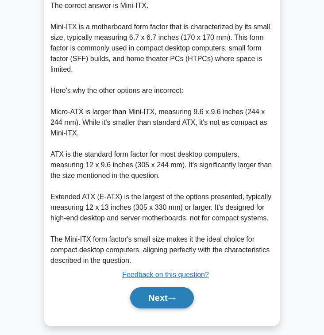
scroll to position [258, 0]
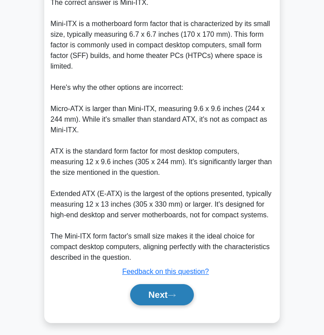
click at [168, 304] on button "Next" at bounding box center [161, 294] width 63 height 21
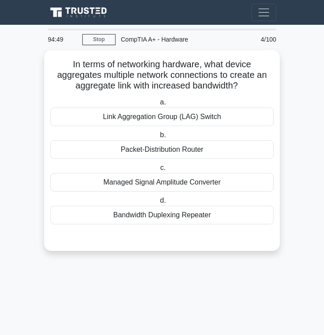
scroll to position [0, 0]
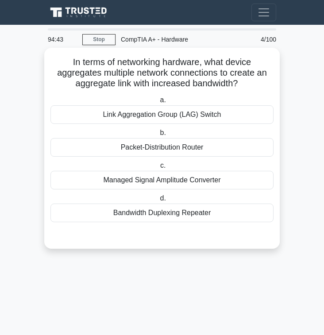
click at [201, 114] on div "Link Aggregation Group (LAG) Switch" at bounding box center [161, 114] width 223 height 19
click at [158, 103] on input "a. Link Aggregation Group (LAG) Switch" at bounding box center [158, 100] width 0 height 6
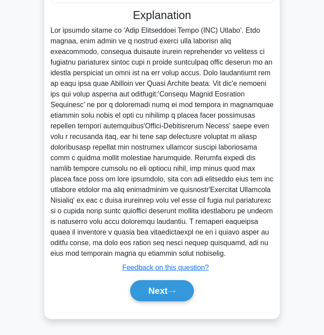
scroll to position [220, 0]
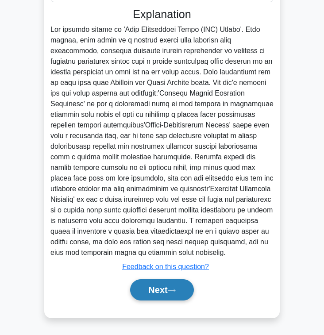
click at [165, 289] on button "Next" at bounding box center [161, 289] width 63 height 21
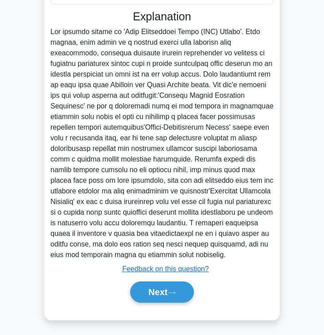
scroll to position [0, 0]
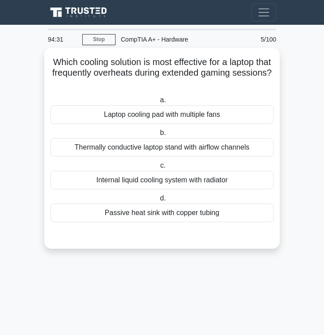
click at [194, 180] on div "Internal liquid cooling system with radiator" at bounding box center [161, 180] width 223 height 19
click at [158, 169] on input "c. Internal liquid cooling system with radiator" at bounding box center [158, 166] width 0 height 6
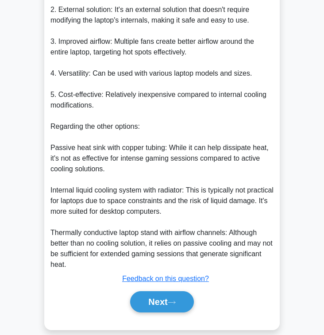
scroll to position [339, 0]
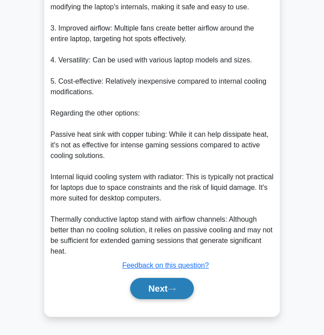
click at [158, 296] on button "Next" at bounding box center [161, 288] width 63 height 21
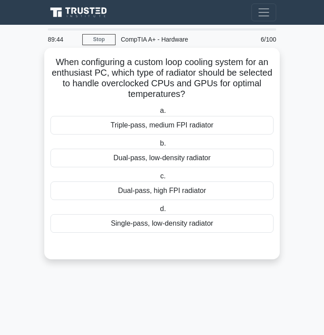
click at [195, 159] on div "Dual-pass, low-density radiator" at bounding box center [161, 158] width 223 height 19
click at [158, 146] on input "b. Dual-pass, low-density radiator" at bounding box center [158, 144] width 0 height 6
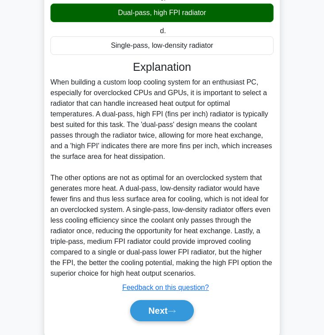
scroll to position [201, 0]
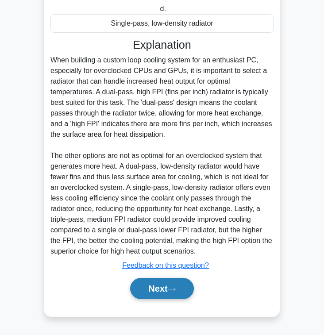
click at [186, 290] on button "Next" at bounding box center [161, 288] width 63 height 21
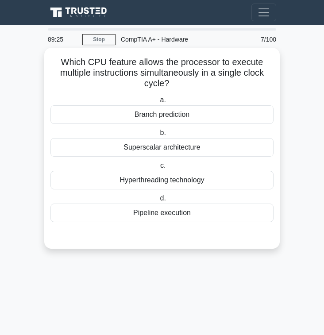
click at [238, 177] on div "Hyperthreading technology" at bounding box center [161, 180] width 223 height 19
click at [158, 169] on input "c. Hyperthreading technology" at bounding box center [158, 166] width 0 height 6
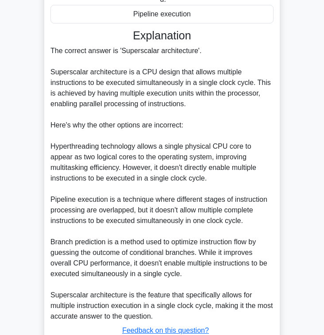
scroll to position [200, 0]
